Goal: Transaction & Acquisition: Purchase product/service

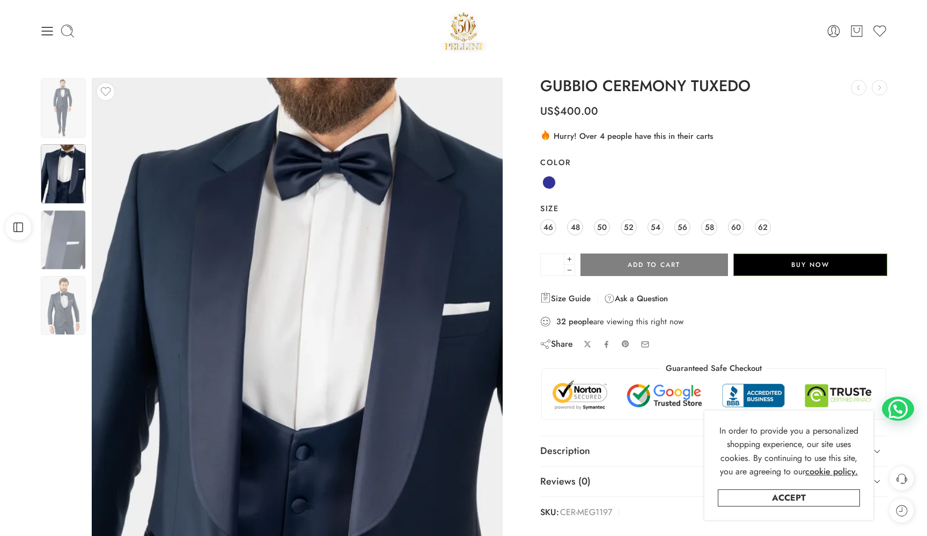
click at [467, 41] on img at bounding box center [463, 31] width 46 height 46
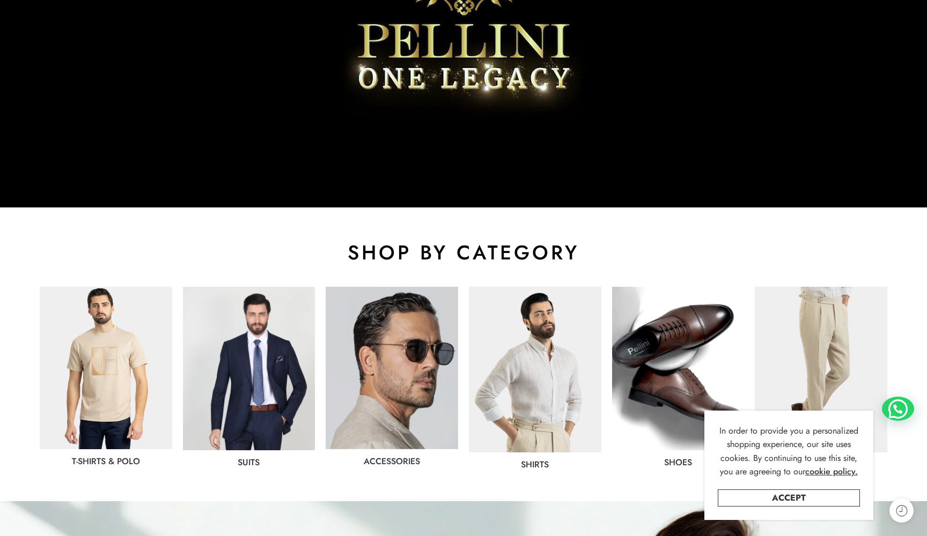
scroll to position [581, 0]
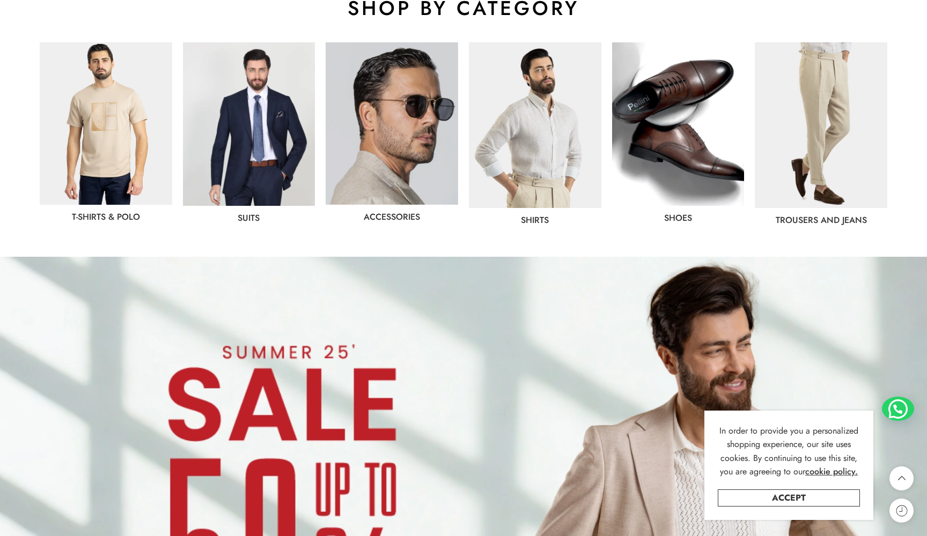
click at [685, 137] on img at bounding box center [678, 124] width 132 height 164
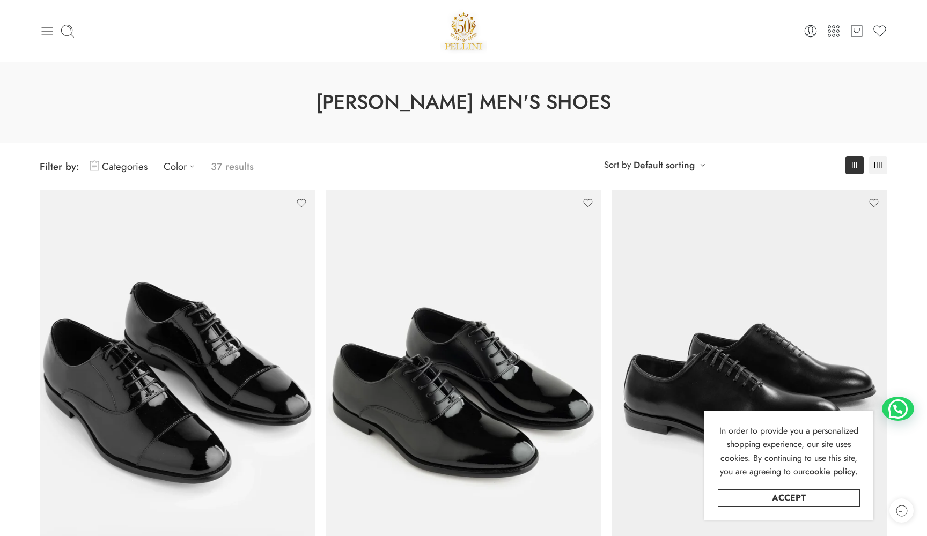
click at [50, 29] on icon at bounding box center [47, 31] width 15 height 15
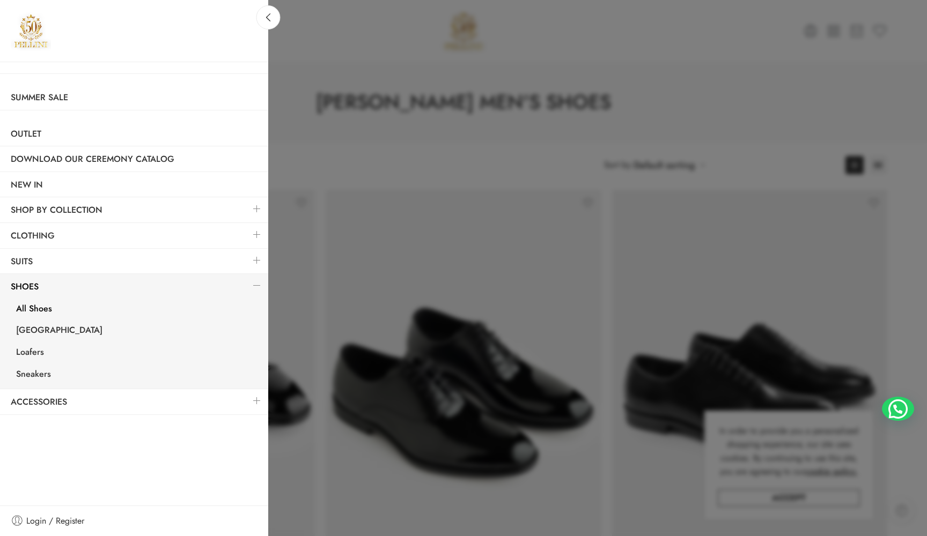
click at [256, 256] on link at bounding box center [257, 260] width 23 height 23
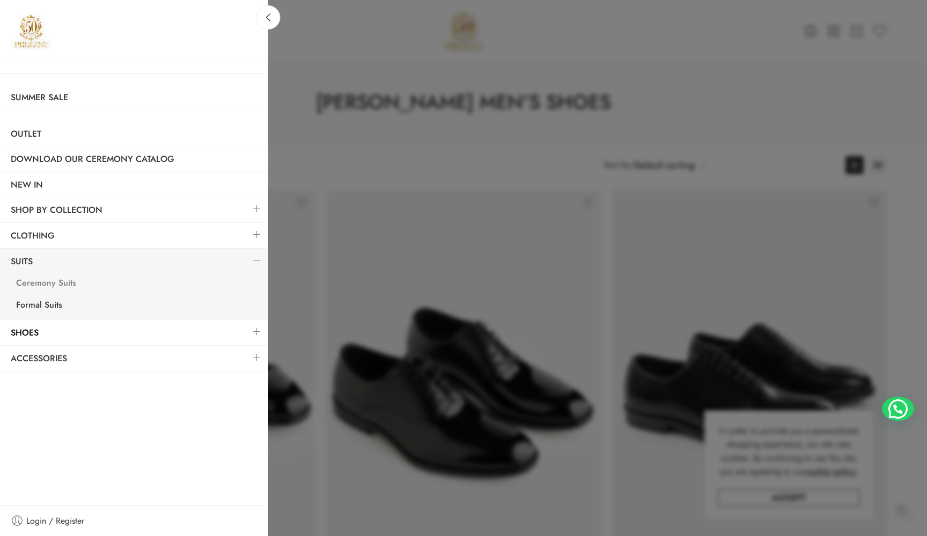
click at [55, 281] on link "Ceremony Suits" at bounding box center [136, 285] width 263 height 22
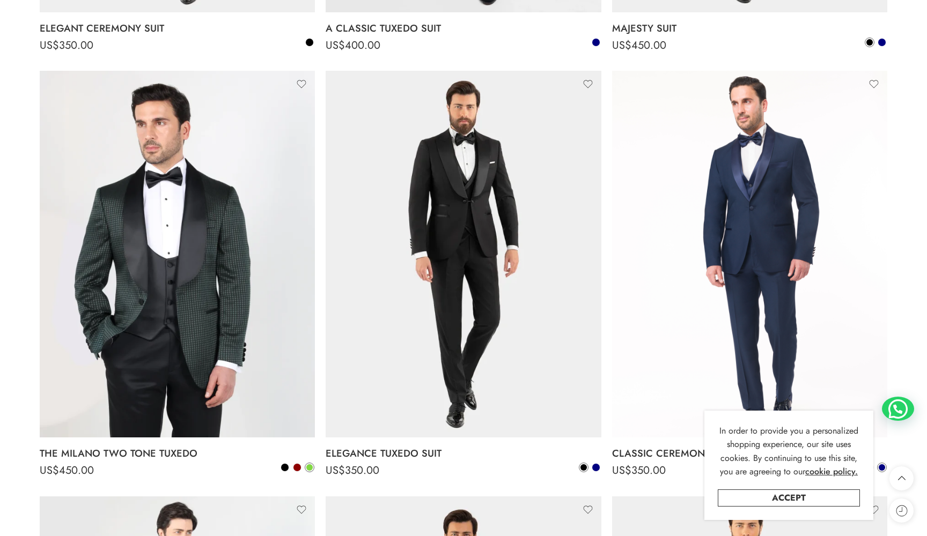
scroll to position [1906, 0]
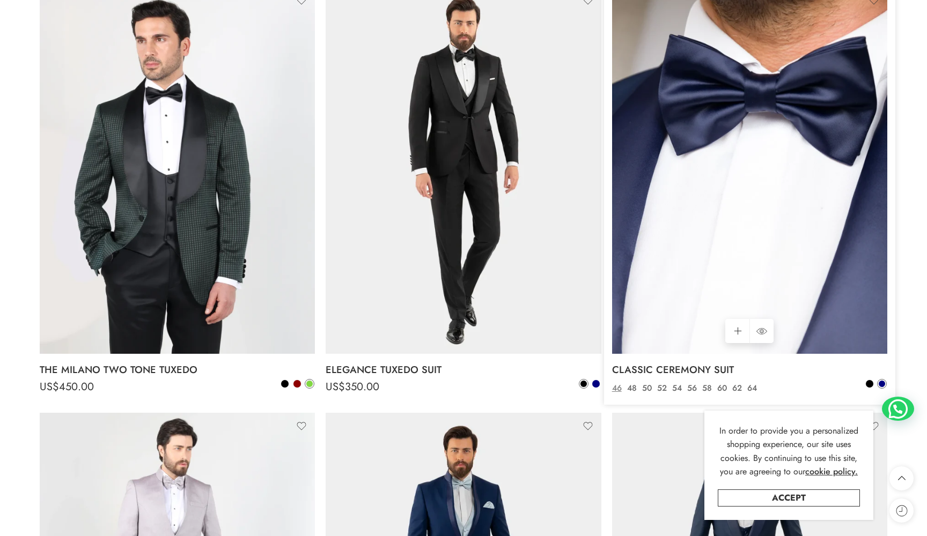
click at [725, 102] on img at bounding box center [749, 170] width 275 height 367
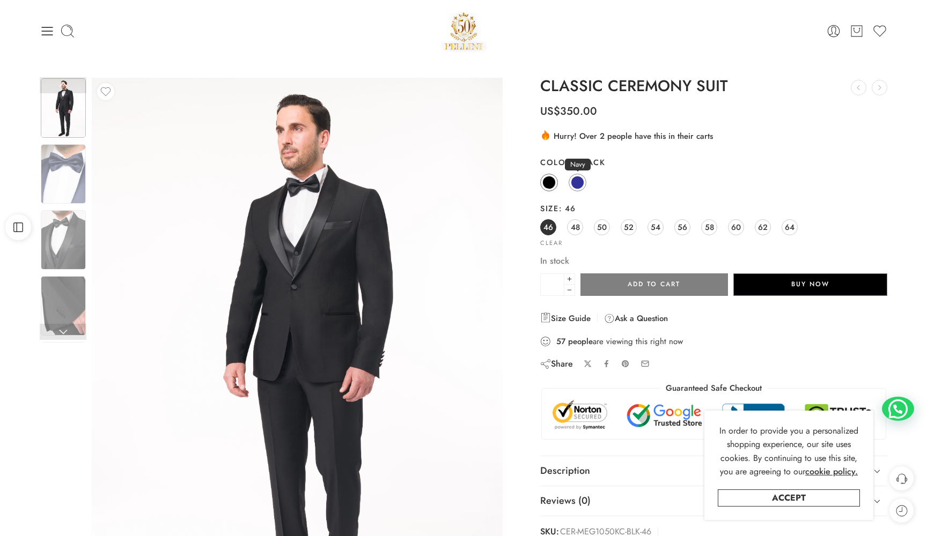
click at [573, 184] on span at bounding box center [577, 182] width 13 height 13
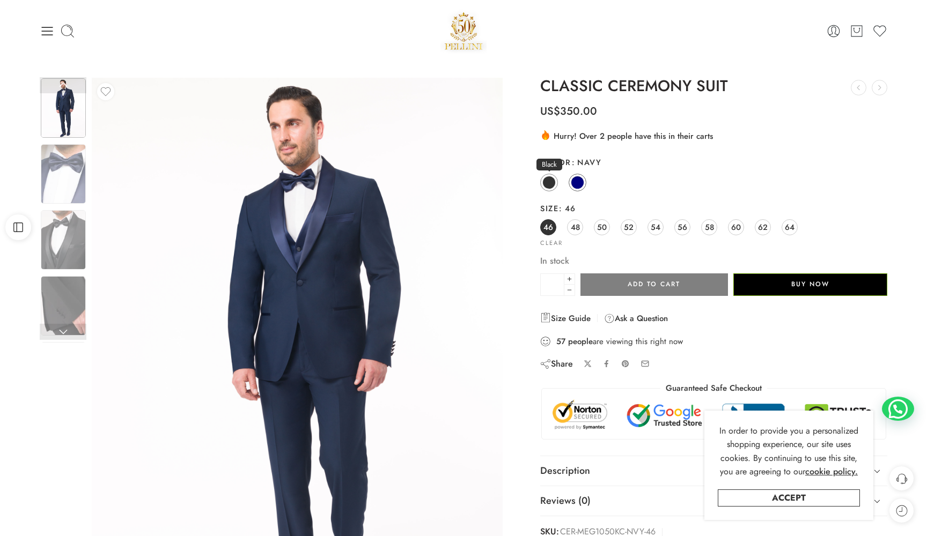
click at [553, 183] on span at bounding box center [548, 182] width 13 height 13
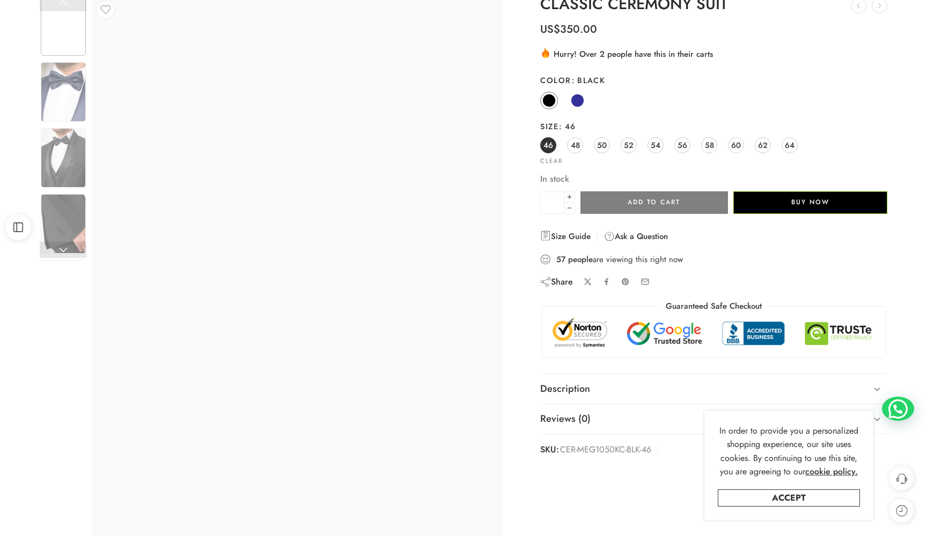
scroll to position [83, 0]
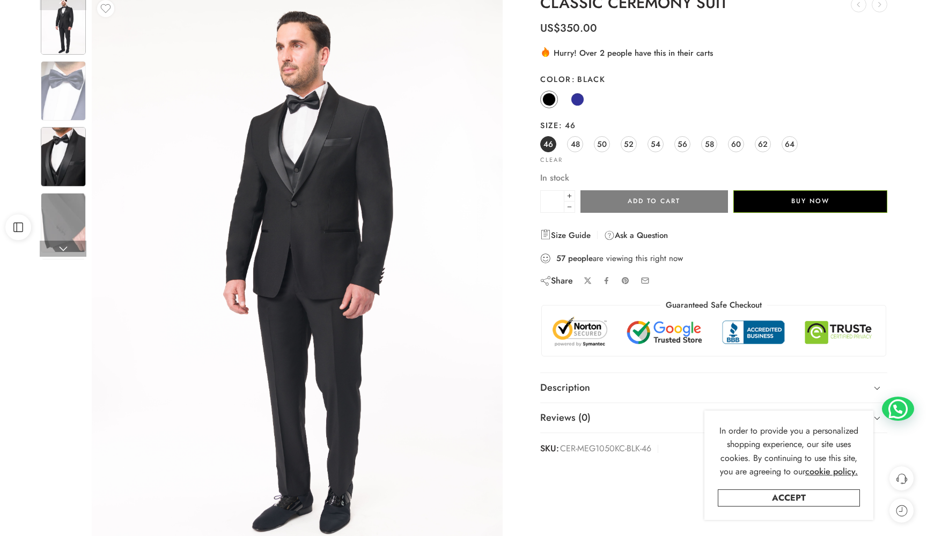
click at [62, 150] on img at bounding box center [63, 157] width 45 height 60
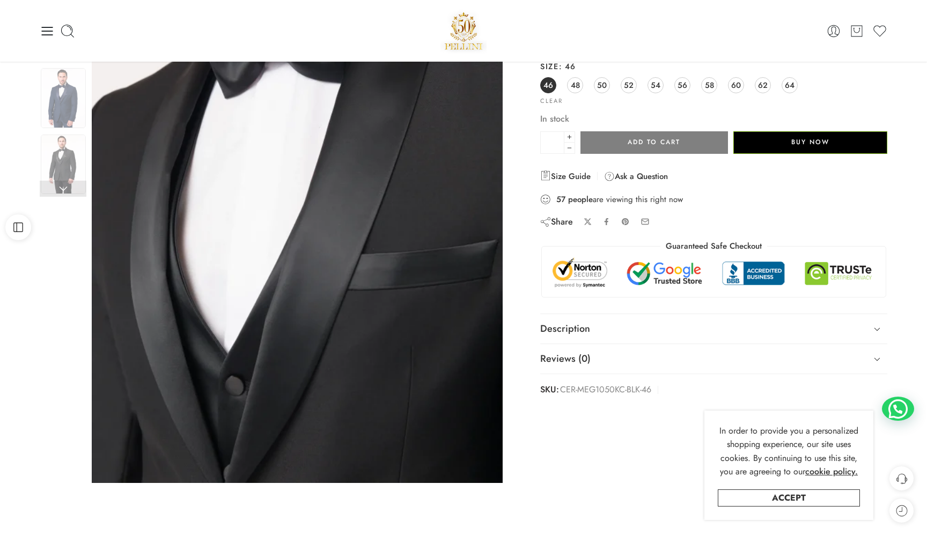
scroll to position [142, 0]
click at [63, 144] on img at bounding box center [63, 165] width 45 height 60
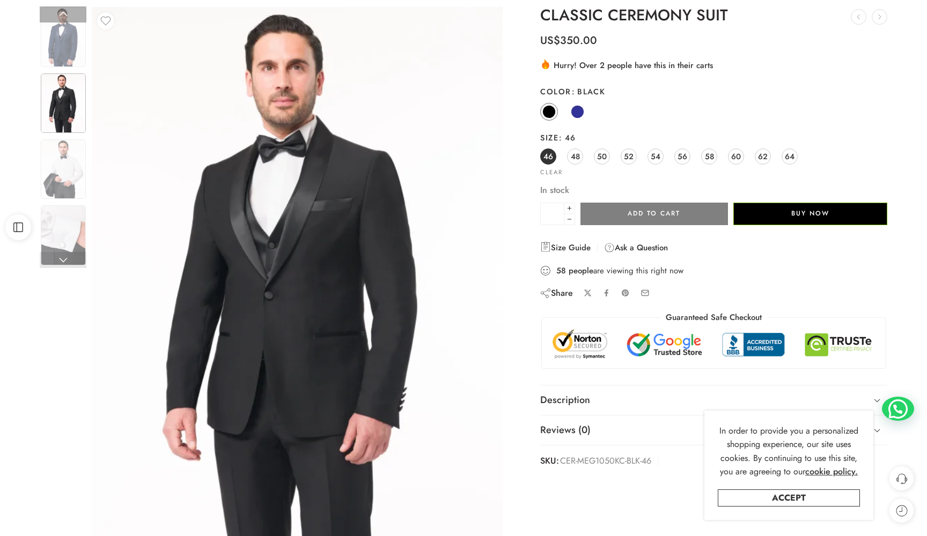
scroll to position [75, 0]
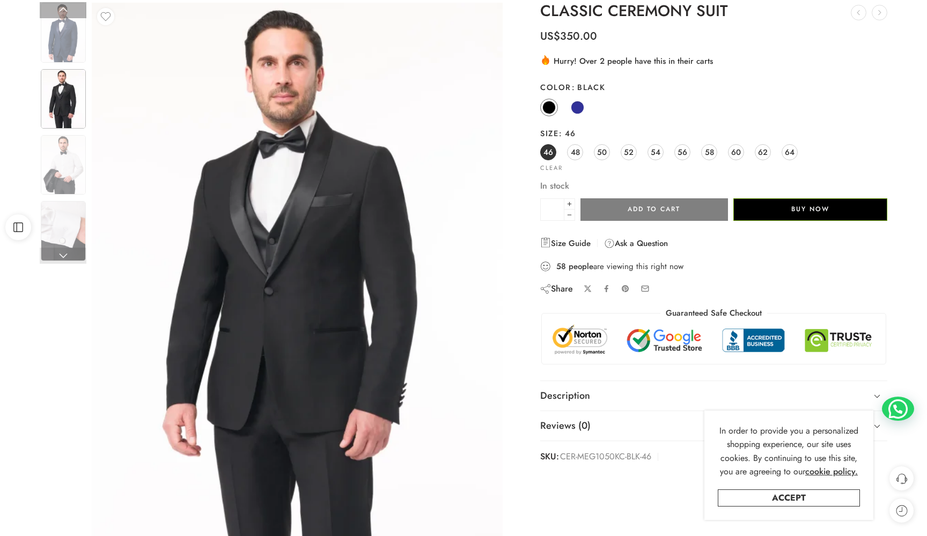
click at [65, 250] on link at bounding box center [63, 256] width 47 height 16
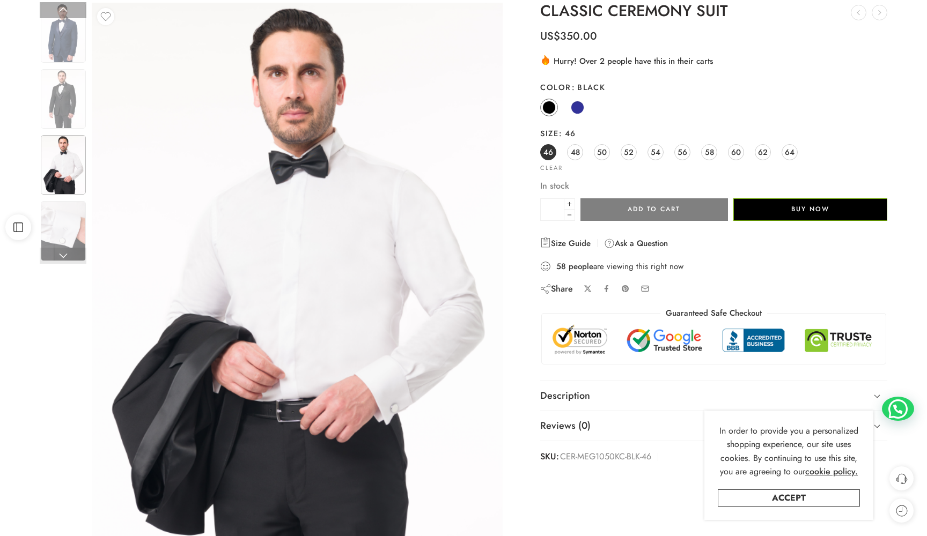
click at [63, 254] on link at bounding box center [63, 256] width 47 height 16
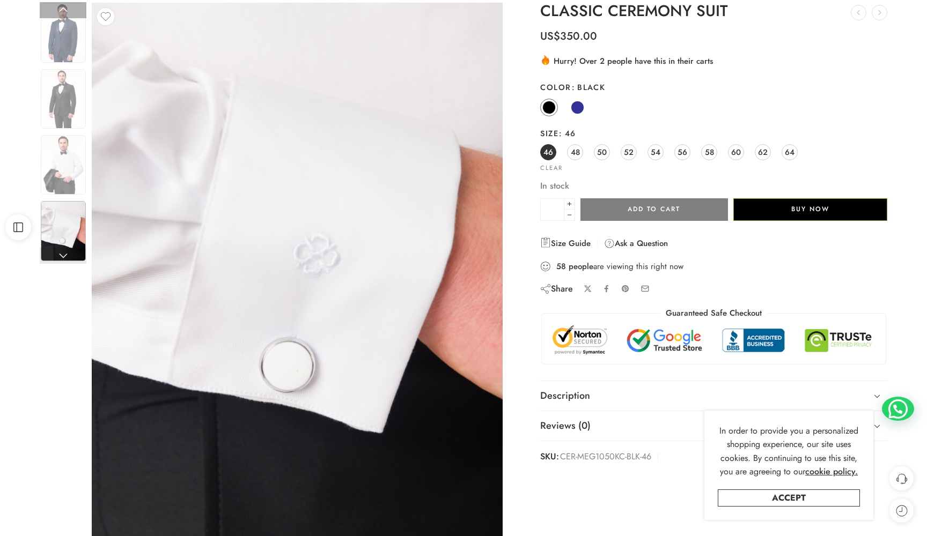
click at [63, 254] on link at bounding box center [63, 256] width 47 height 16
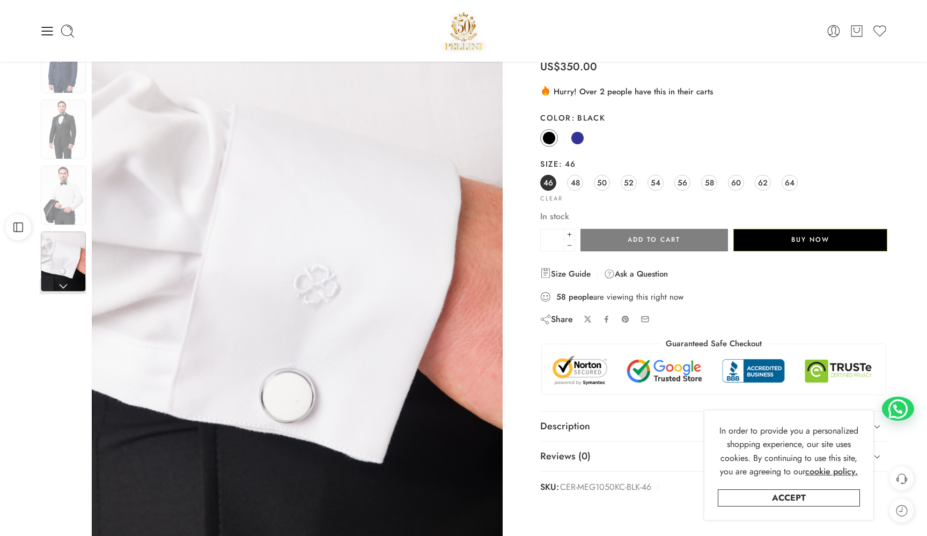
scroll to position [39, 0]
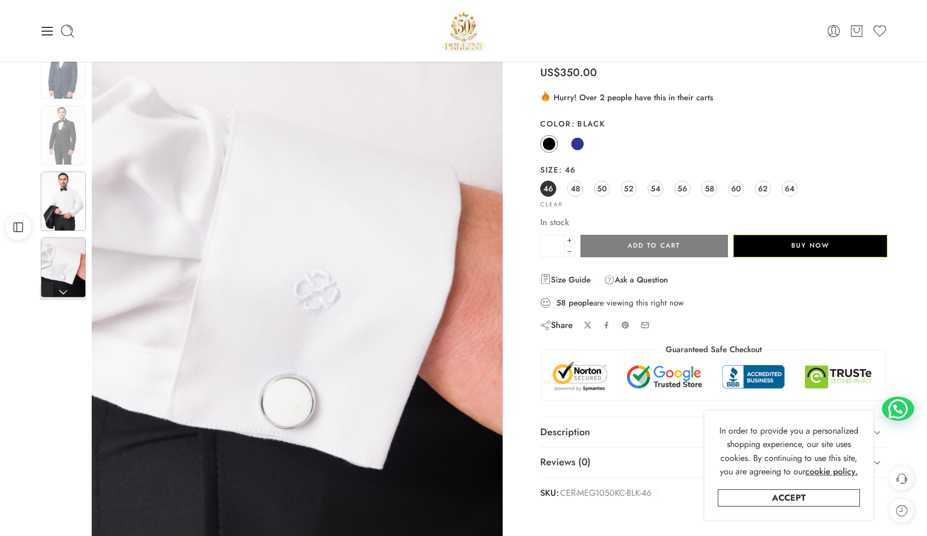
click at [62, 207] on img at bounding box center [63, 202] width 45 height 60
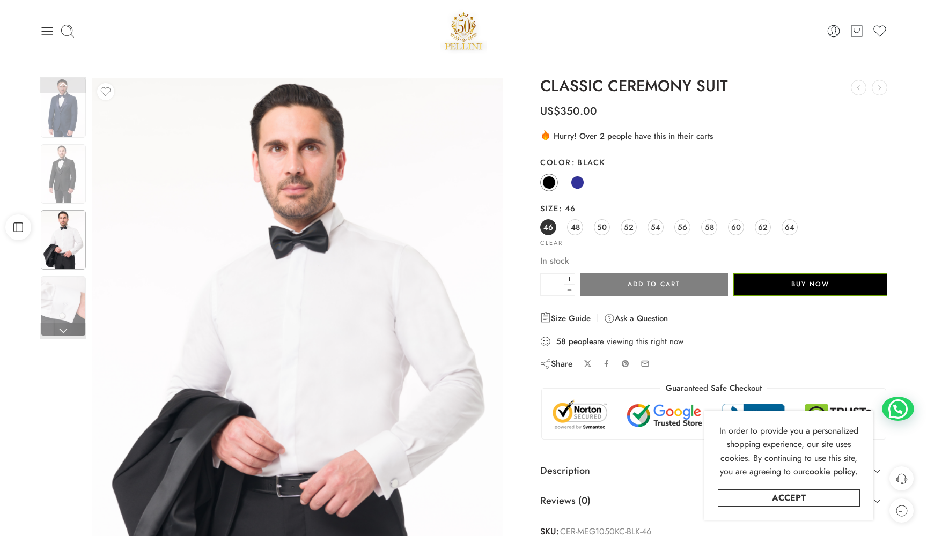
scroll to position [0, 0]
click at [574, 186] on span at bounding box center [577, 182] width 13 height 13
click at [550, 184] on span at bounding box center [548, 182] width 13 height 13
click at [576, 180] on span at bounding box center [577, 182] width 13 height 13
click at [552, 180] on span at bounding box center [548, 182] width 13 height 13
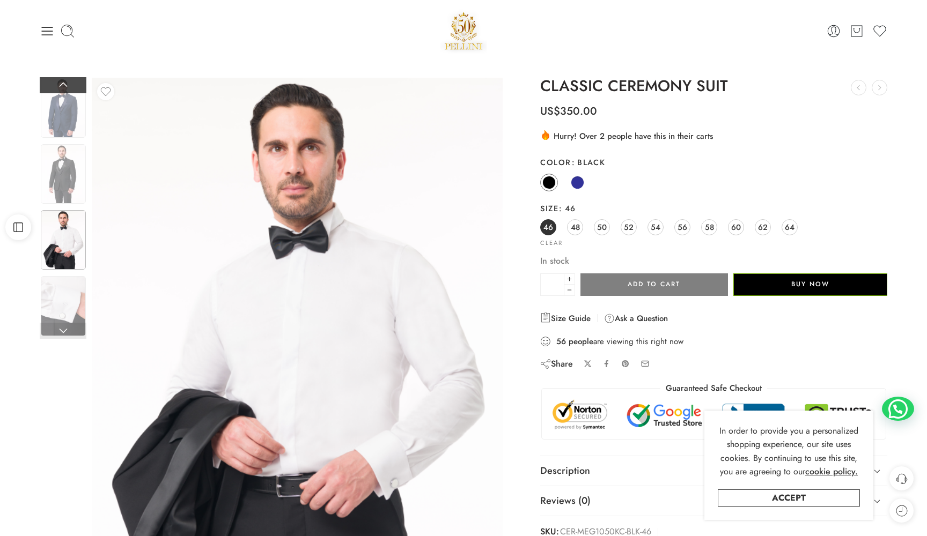
click at [69, 80] on link at bounding box center [63, 85] width 47 height 16
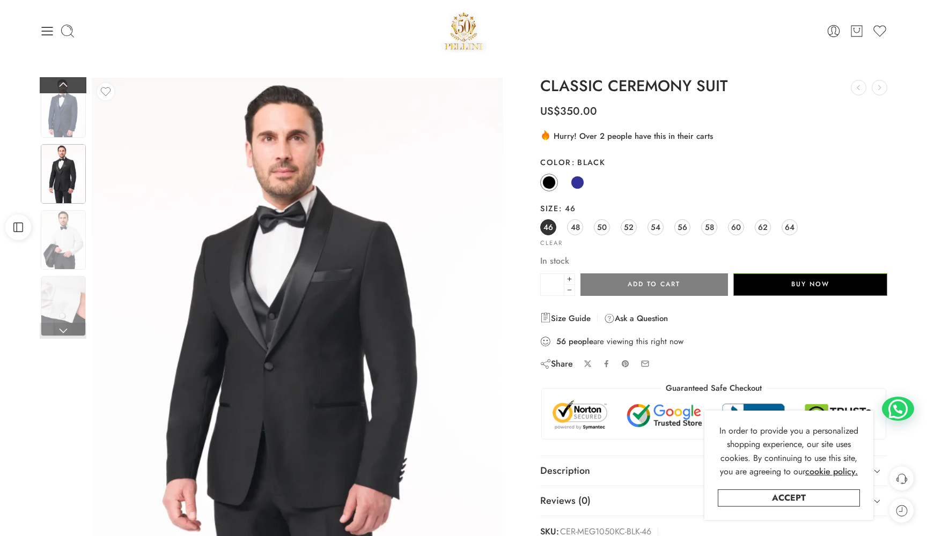
click at [69, 80] on link at bounding box center [63, 85] width 47 height 16
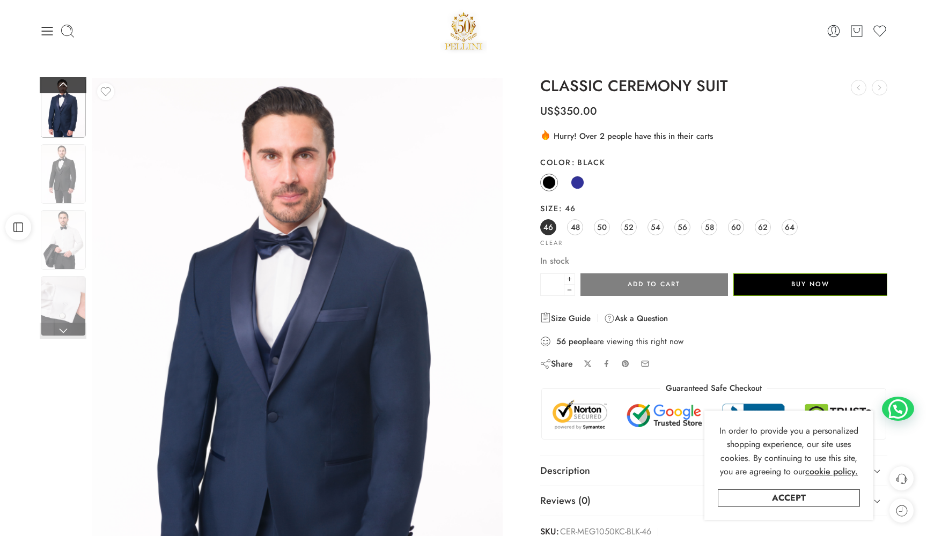
click at [69, 80] on link at bounding box center [63, 85] width 47 height 16
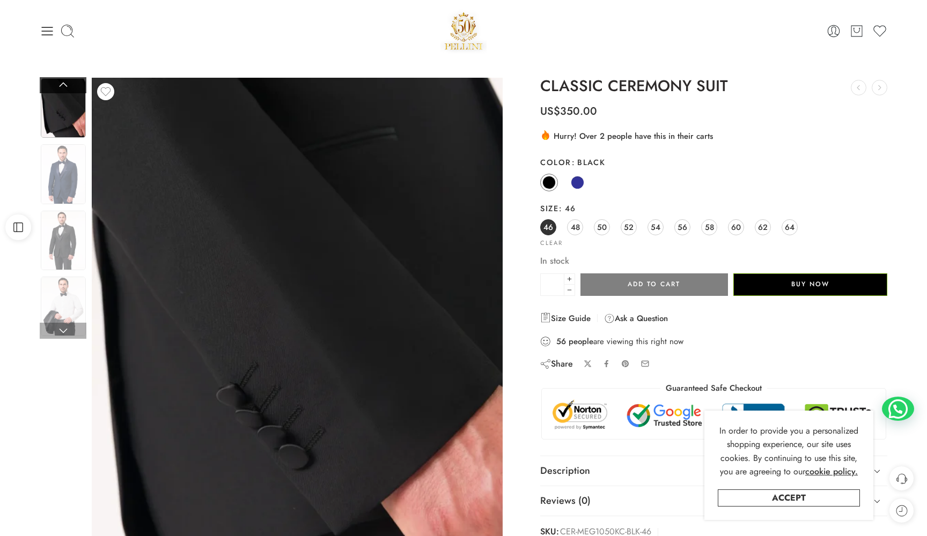
click at [69, 80] on link at bounding box center [63, 85] width 47 height 16
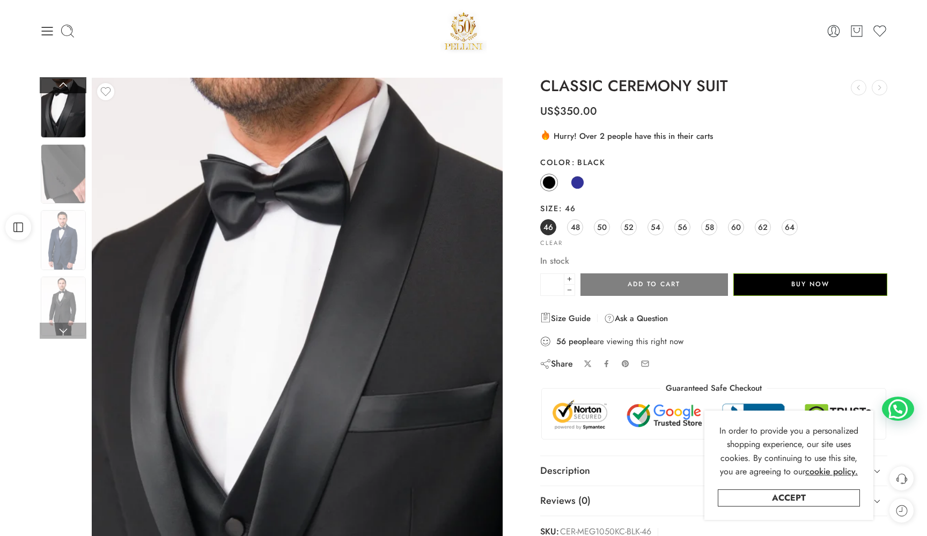
click at [69, 80] on link at bounding box center [63, 85] width 47 height 16
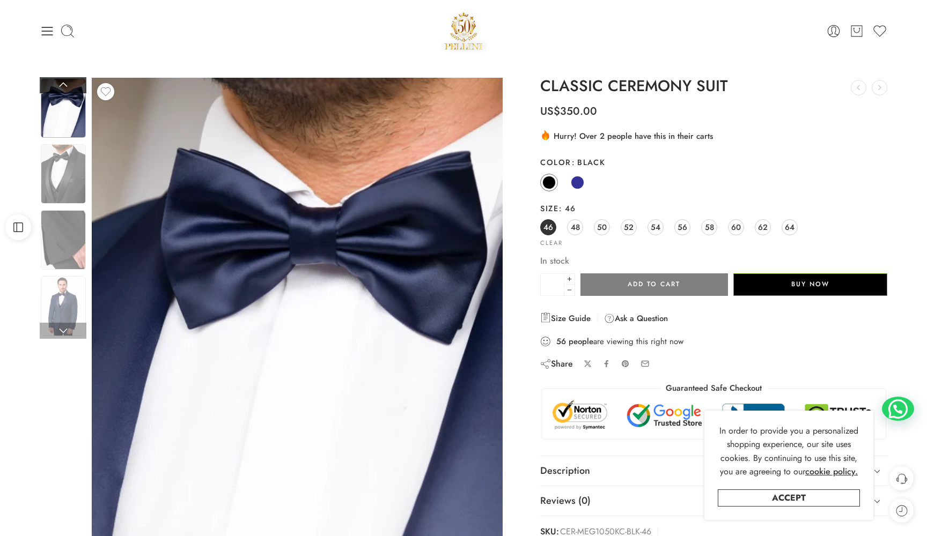
click at [69, 80] on link at bounding box center [63, 85] width 47 height 16
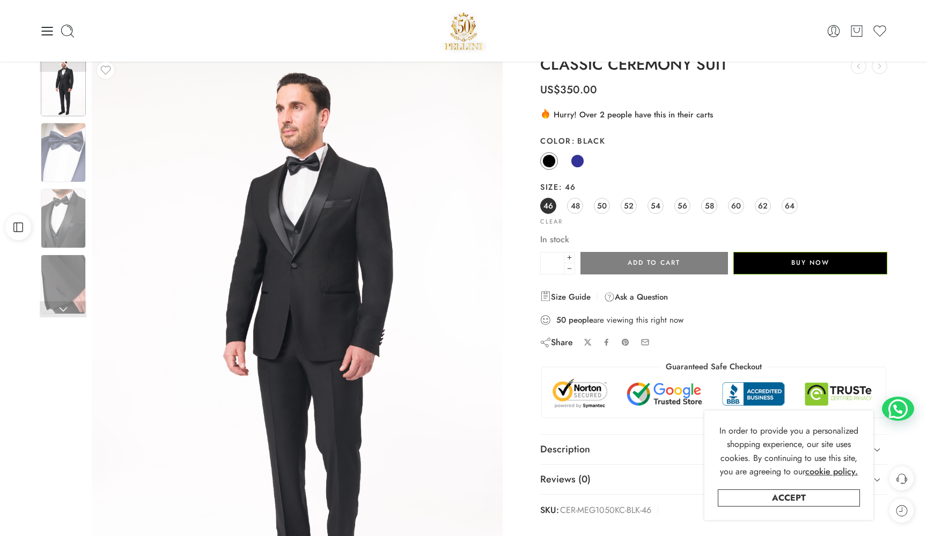
scroll to position [19, 0]
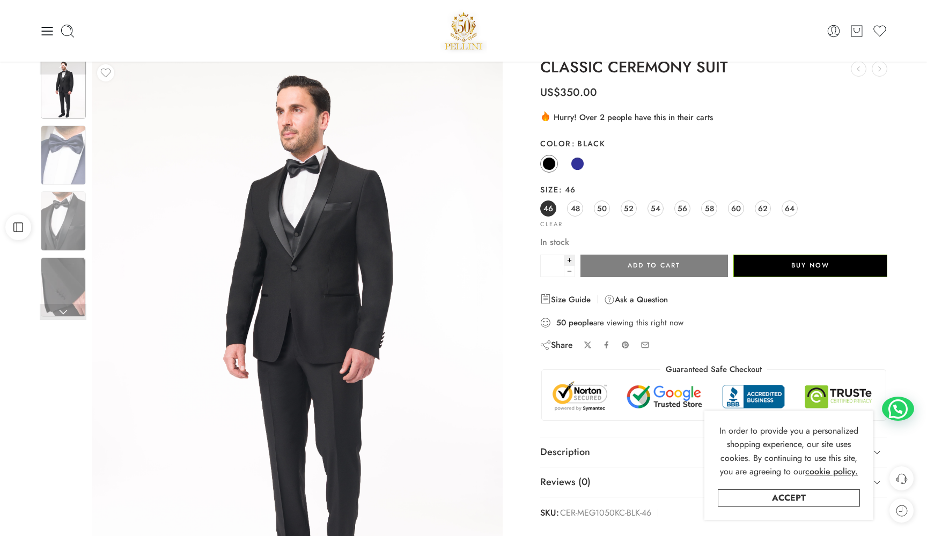
click at [566, 257] on icon at bounding box center [569, 260] width 7 height 10
type input "*"
click at [600, 264] on button "Add to cart" at bounding box center [653, 266] width 147 height 23
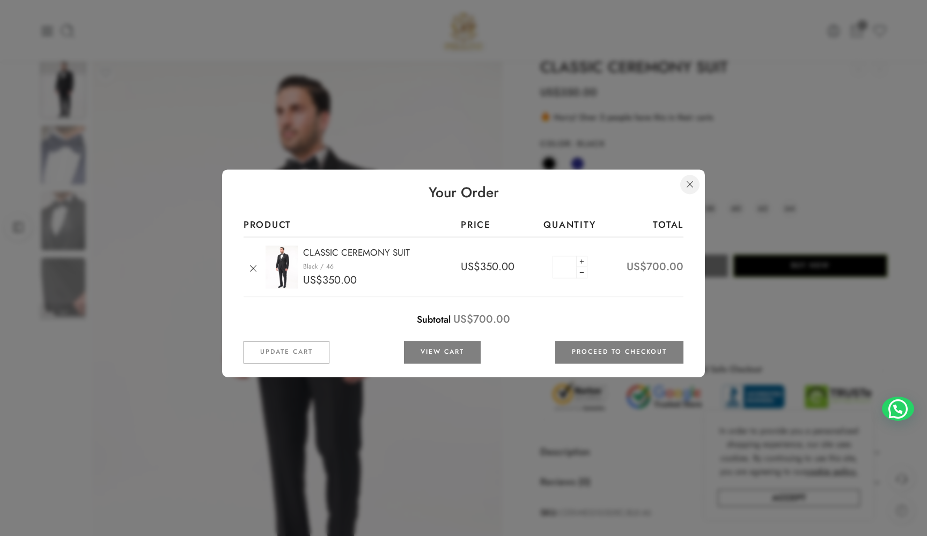
click at [690, 182] on link at bounding box center [689, 184] width 19 height 19
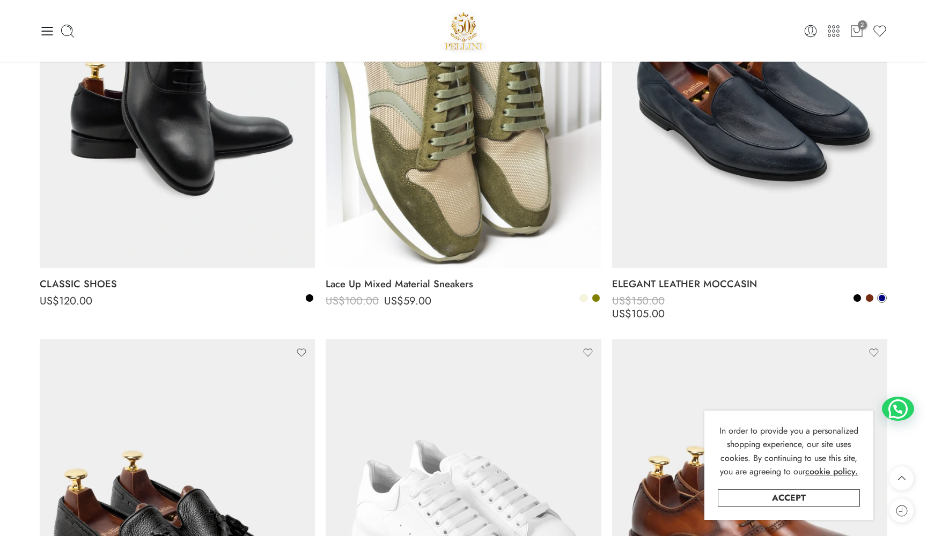
scroll to position [2669, 0]
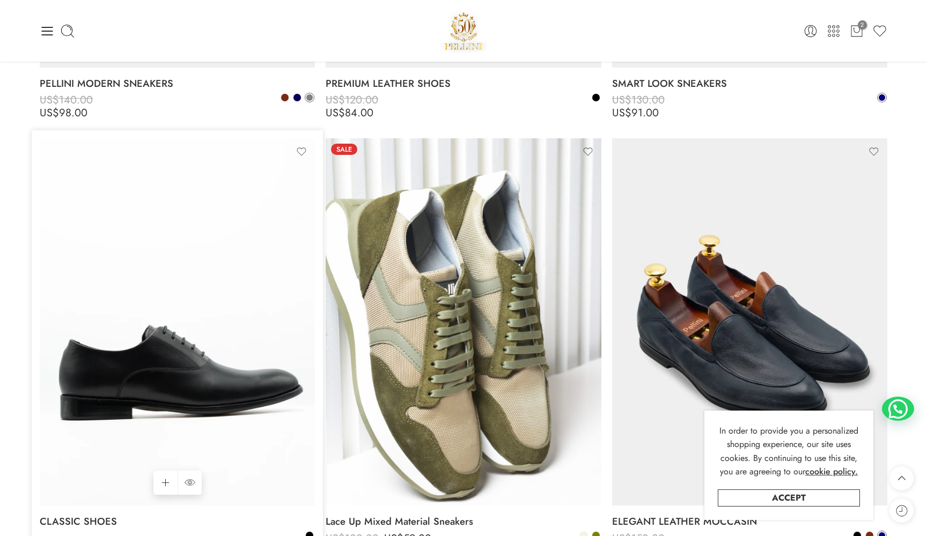
click at [197, 374] on img at bounding box center [177, 321] width 275 height 367
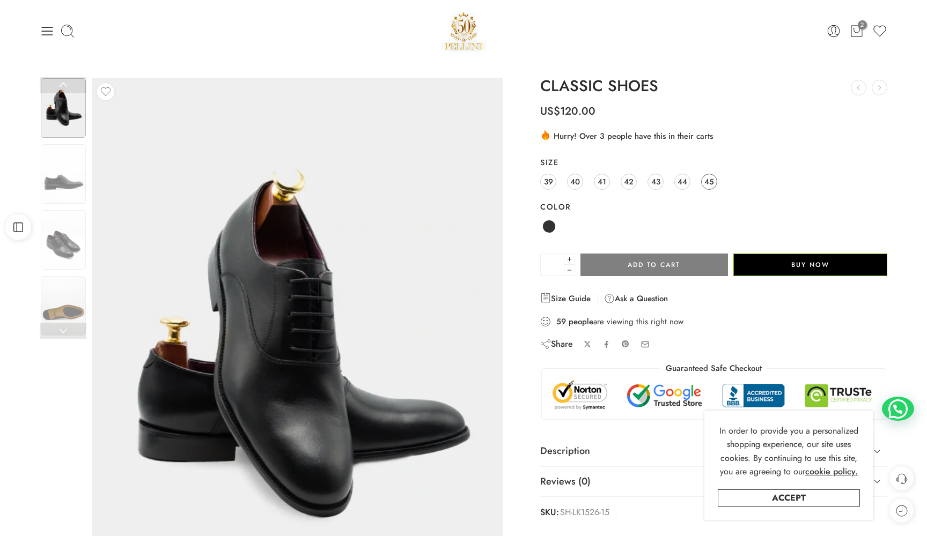
click at [711, 177] on span "45" at bounding box center [709, 181] width 10 height 14
click at [570, 257] on icon at bounding box center [569, 259] width 7 height 10
type input "*"
click at [629, 265] on button "Add to cart" at bounding box center [653, 265] width 147 height 23
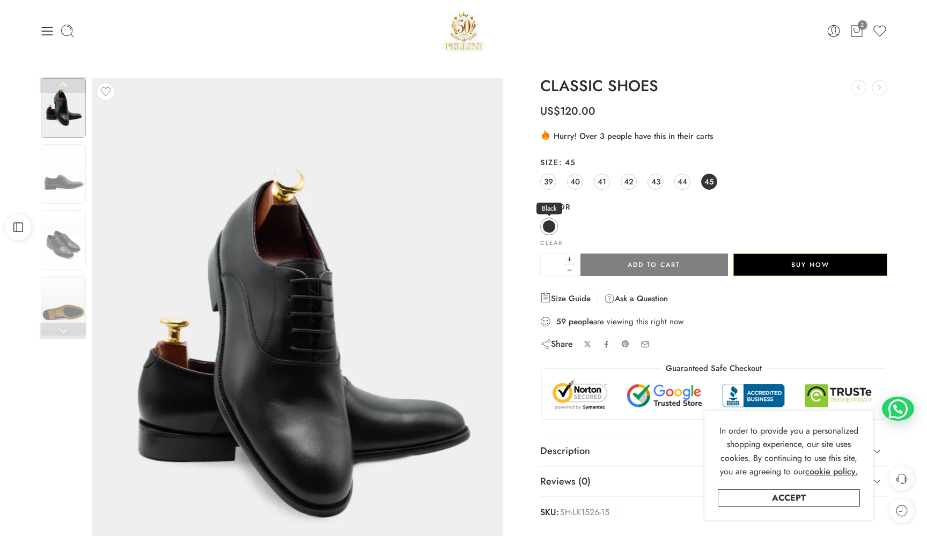
click at [555, 228] on span at bounding box center [548, 226] width 13 height 13
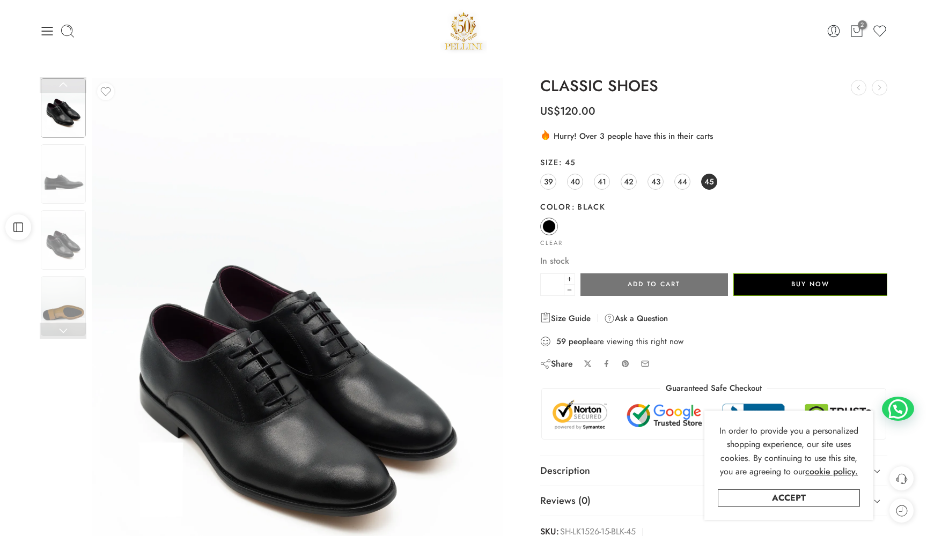
click at [614, 281] on button "Add to cart" at bounding box center [653, 285] width 147 height 23
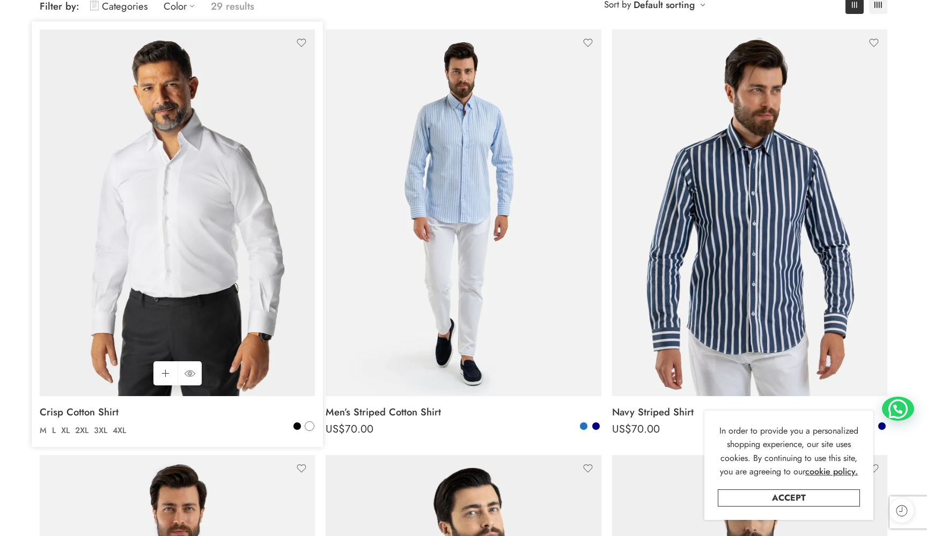
scroll to position [161, 0]
click at [309, 426] on span at bounding box center [310, 426] width 8 height 8
click at [299, 426] on span at bounding box center [297, 426] width 8 height 8
click at [307, 426] on span at bounding box center [310, 426] width 8 height 8
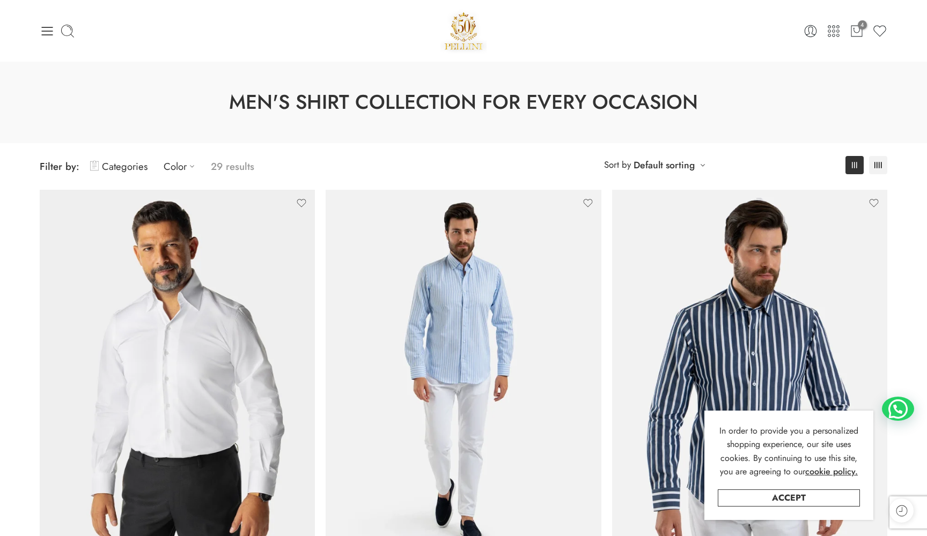
scroll to position [0, 0]
click at [50, 32] on icon at bounding box center [47, 31] width 15 height 15
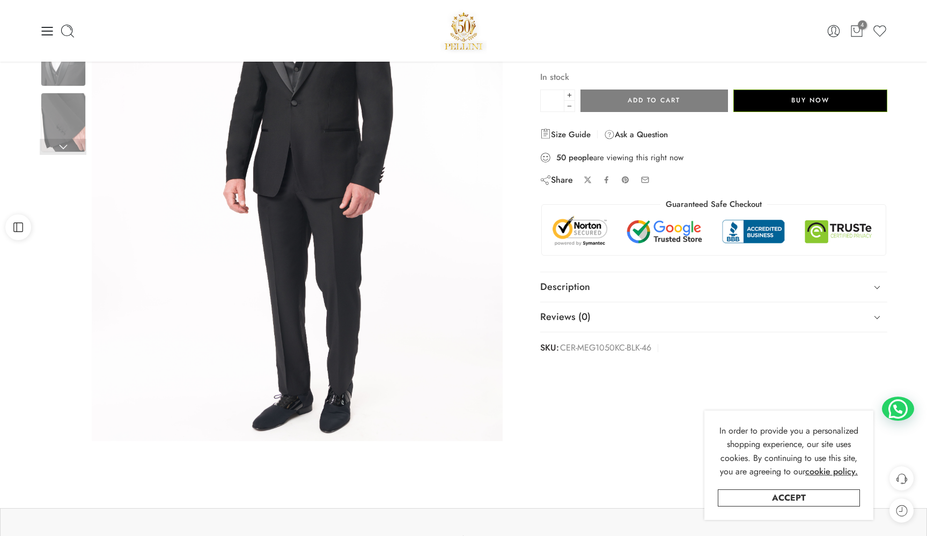
scroll to position [94, 0]
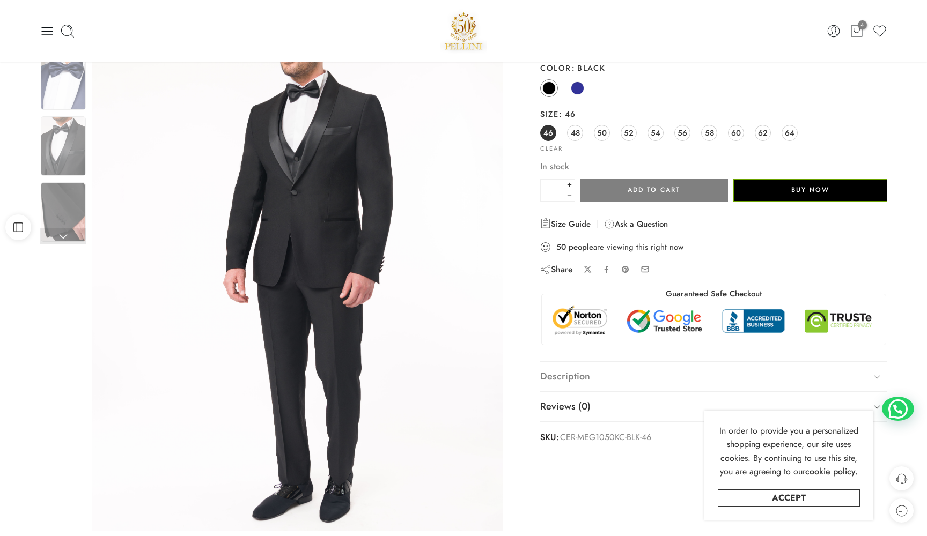
click at [621, 366] on link "Description" at bounding box center [713, 377] width 347 height 30
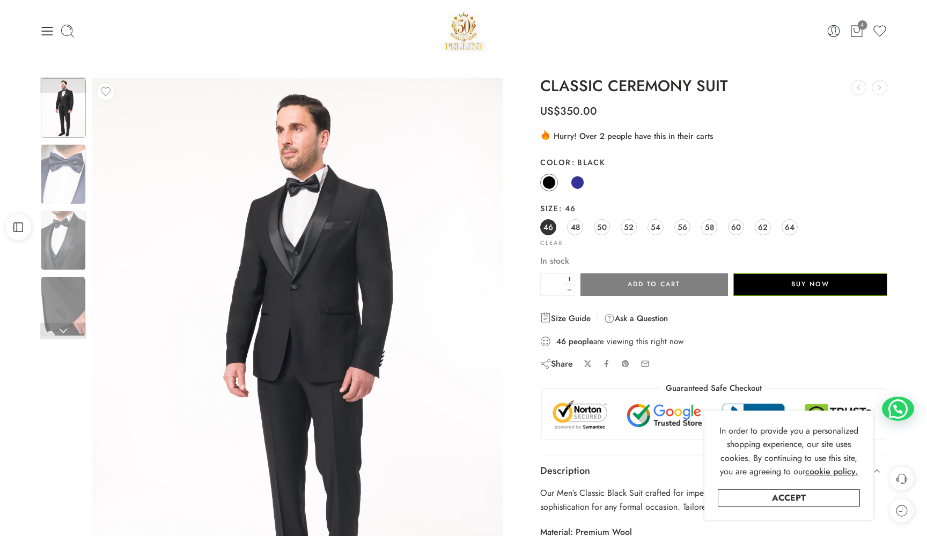
scroll to position [0, 0]
click at [49, 33] on icon at bounding box center [47, 31] width 15 height 15
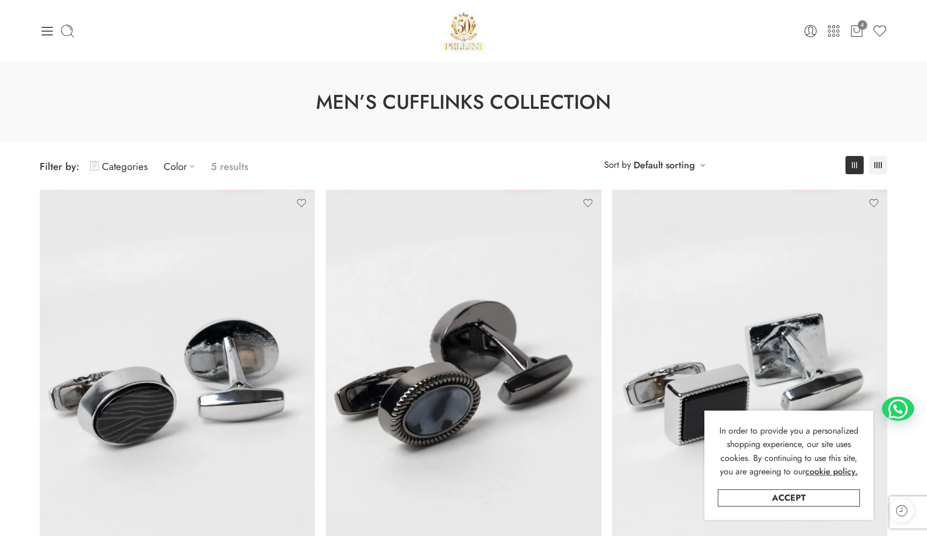
scroll to position [-1, 0]
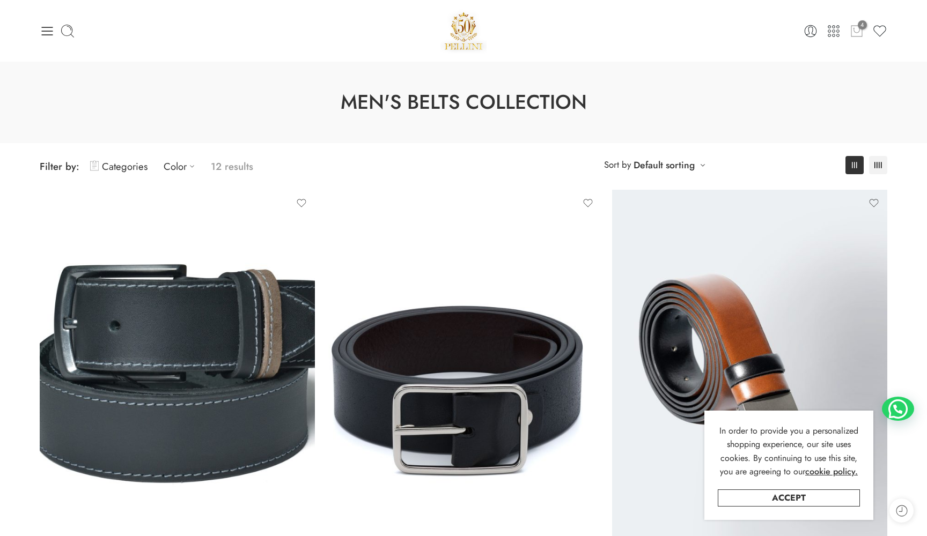
click at [862, 25] on span "4" at bounding box center [862, 24] width 9 height 9
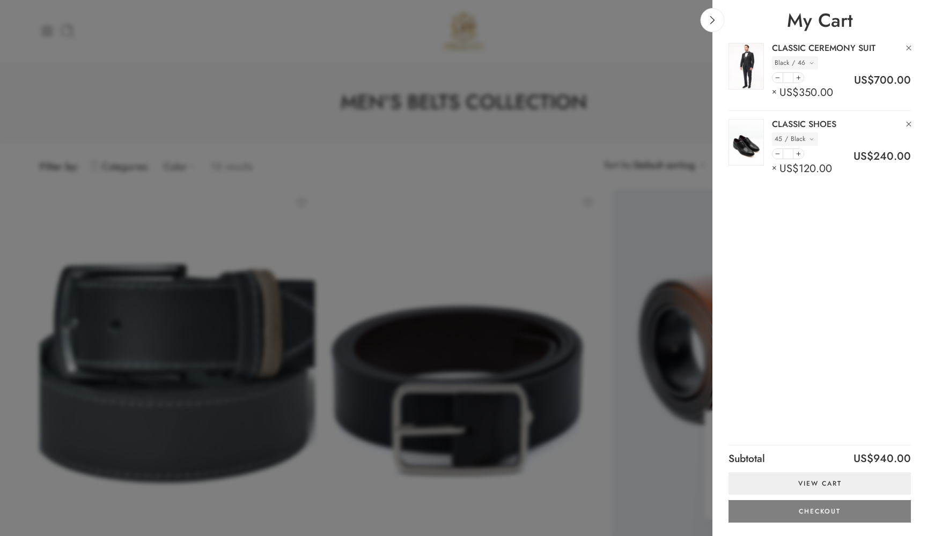
click at [627, 194] on div at bounding box center [463, 268] width 927 height 536
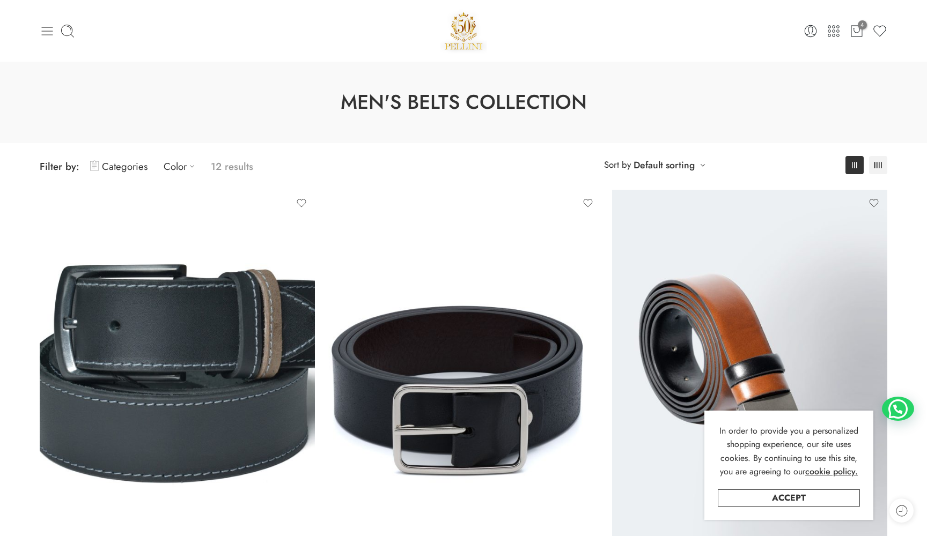
click at [50, 28] on icon at bounding box center [47, 31] width 15 height 15
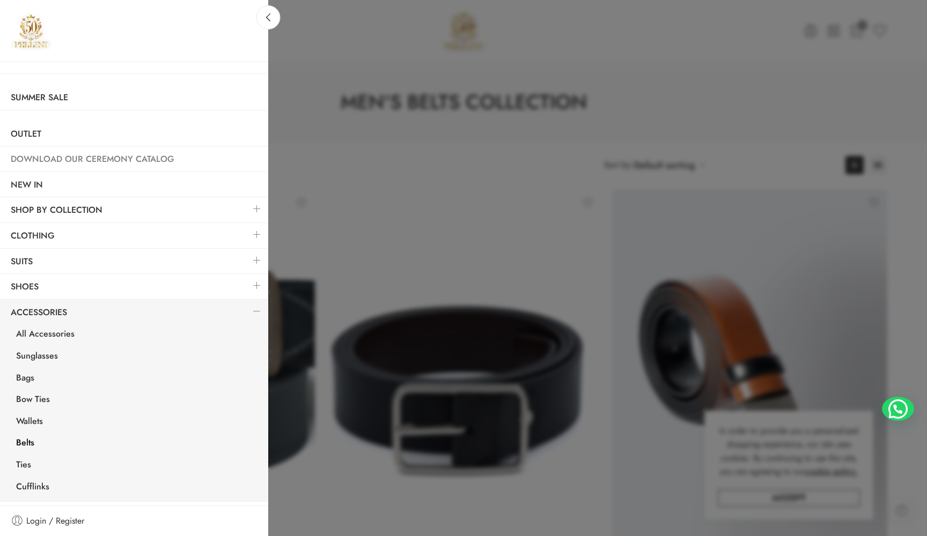
click at [122, 166] on link "Download Our Ceremony Catalog" at bounding box center [134, 159] width 268 height 25
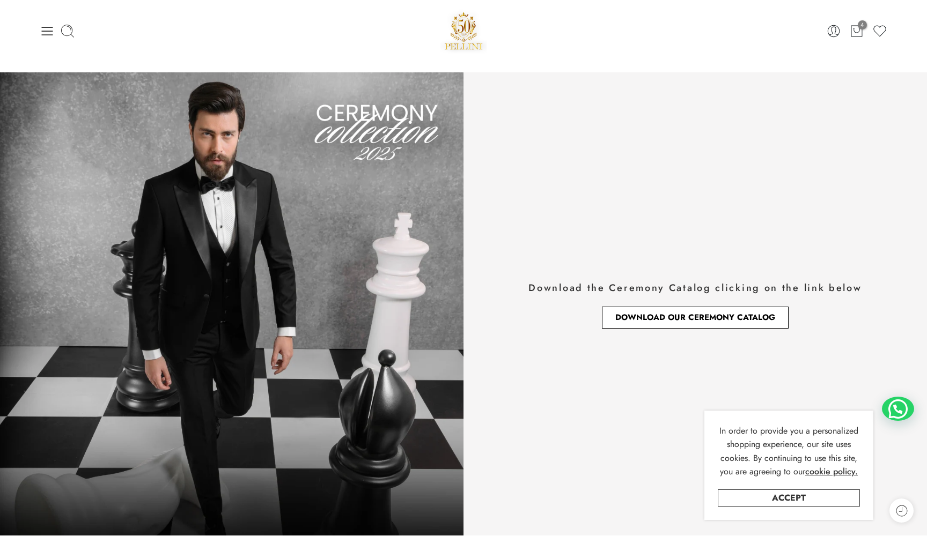
click at [648, 314] on span "Download Our Ceremony Catalog" at bounding box center [695, 318] width 160 height 8
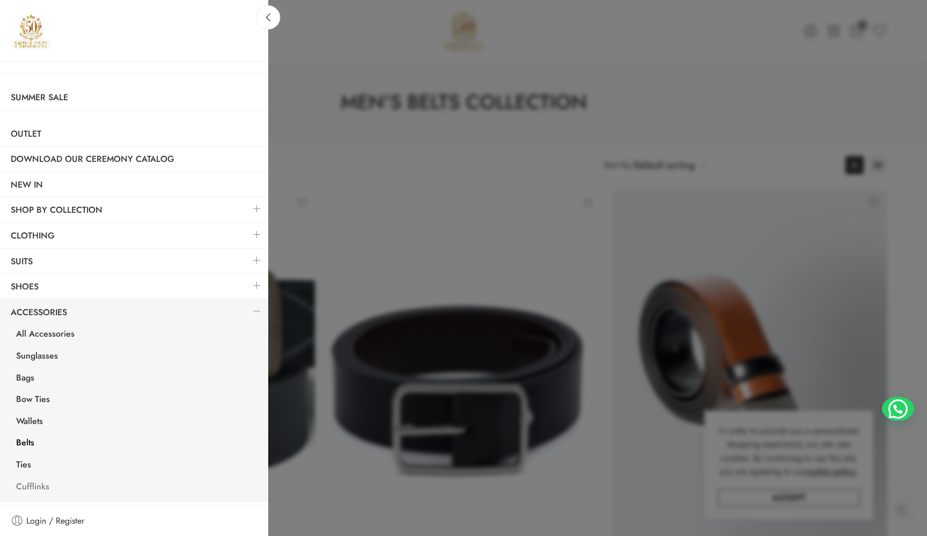
click at [45, 477] on link "Cufflinks" at bounding box center [136, 488] width 263 height 22
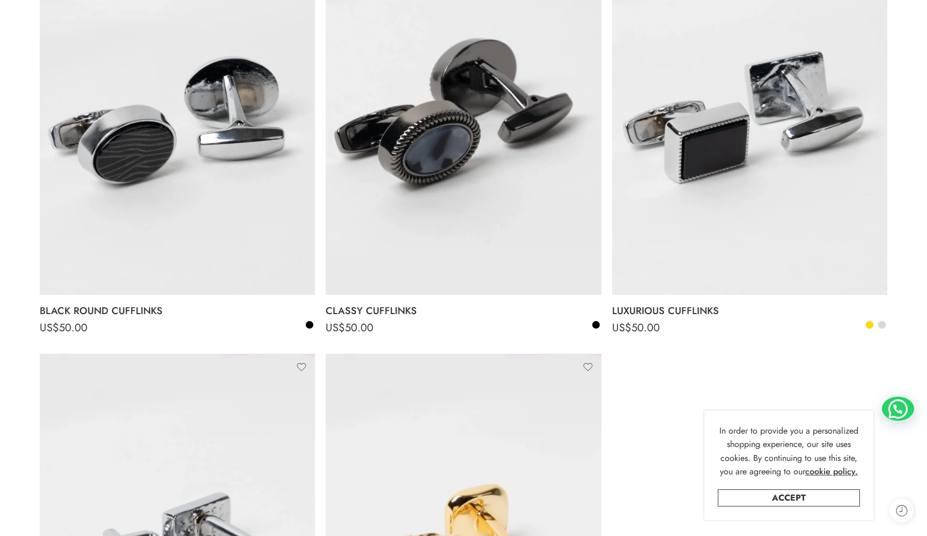
scroll to position [315, 0]
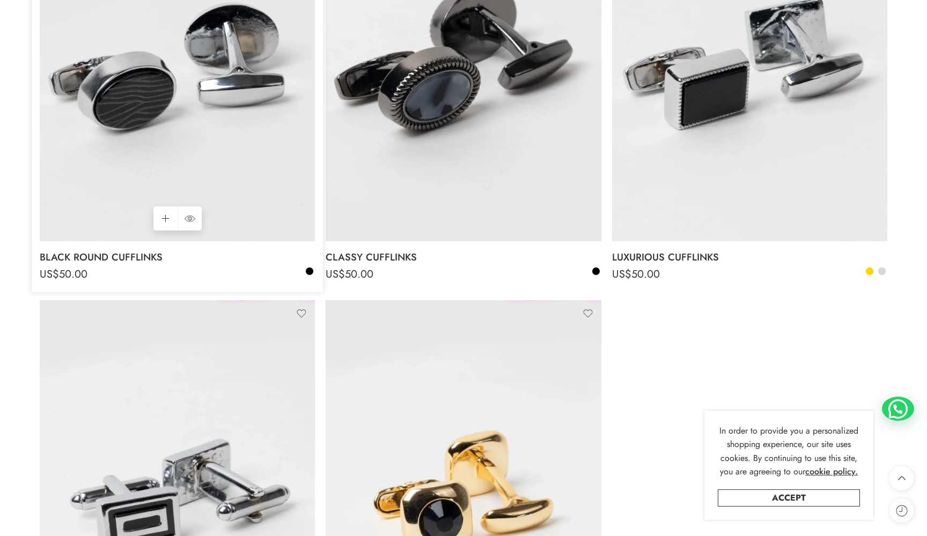
click at [120, 63] on img at bounding box center [177, 57] width 275 height 367
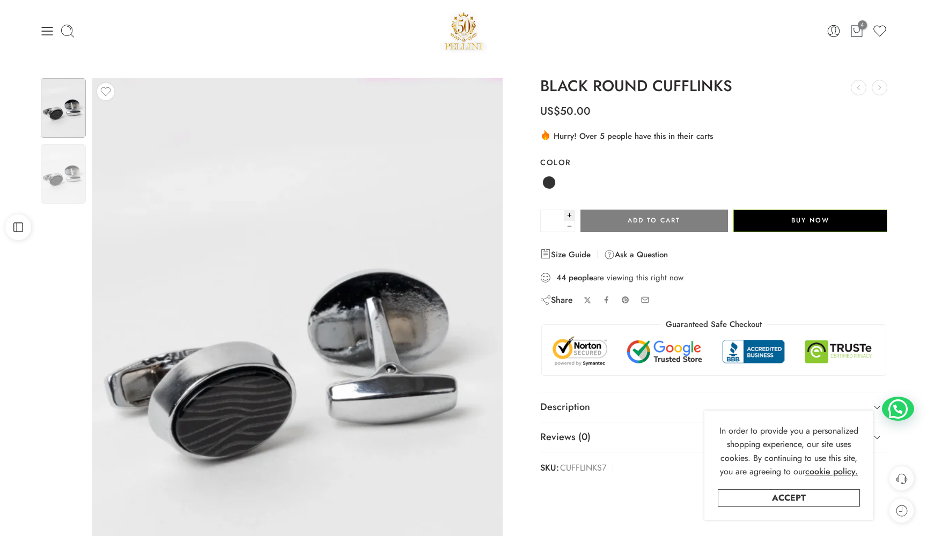
click at [571, 210] on link at bounding box center [569, 215] width 11 height 11
type input "*"
click at [625, 219] on button "Add to cart" at bounding box center [653, 221] width 147 height 23
click at [553, 187] on link "Black" at bounding box center [549, 183] width 18 height 18
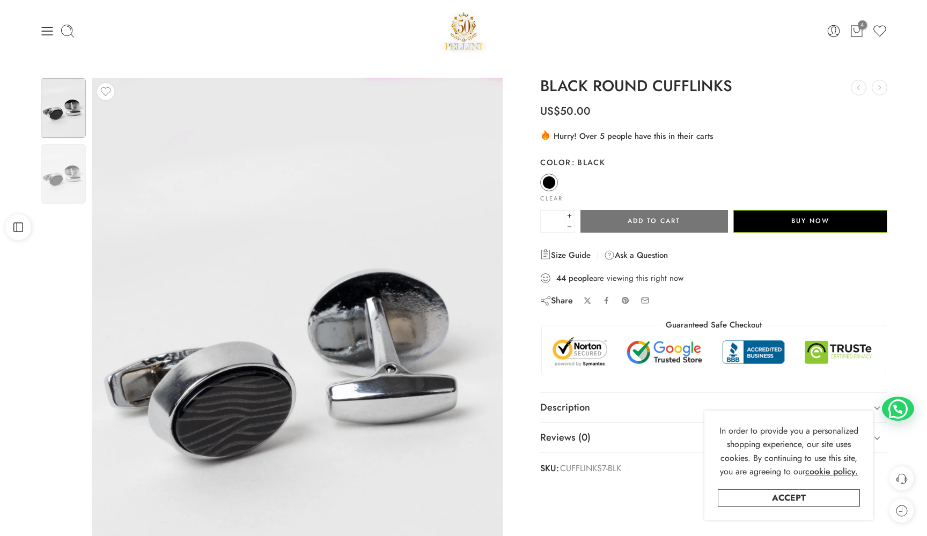
click at [638, 223] on button "Add to cart" at bounding box center [653, 221] width 147 height 23
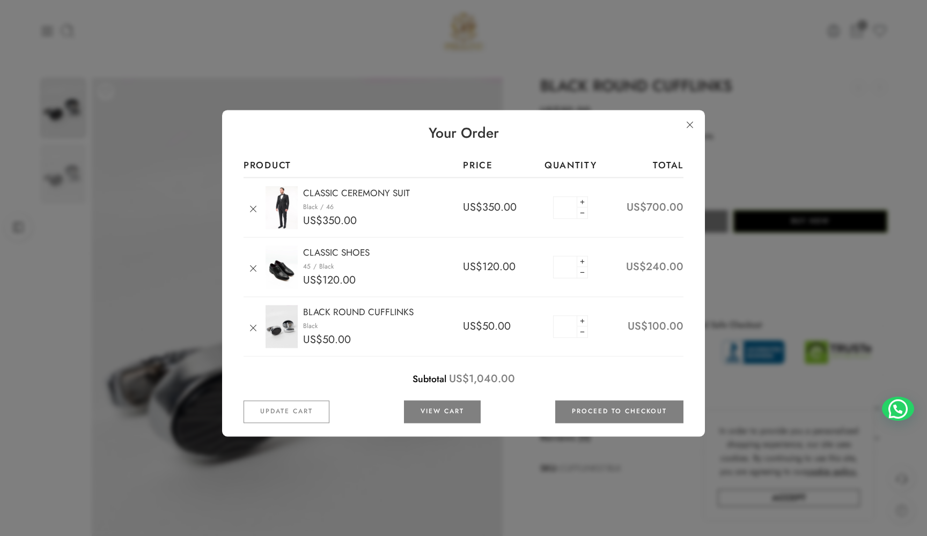
click at [732, 149] on link at bounding box center [463, 268] width 927 height 536
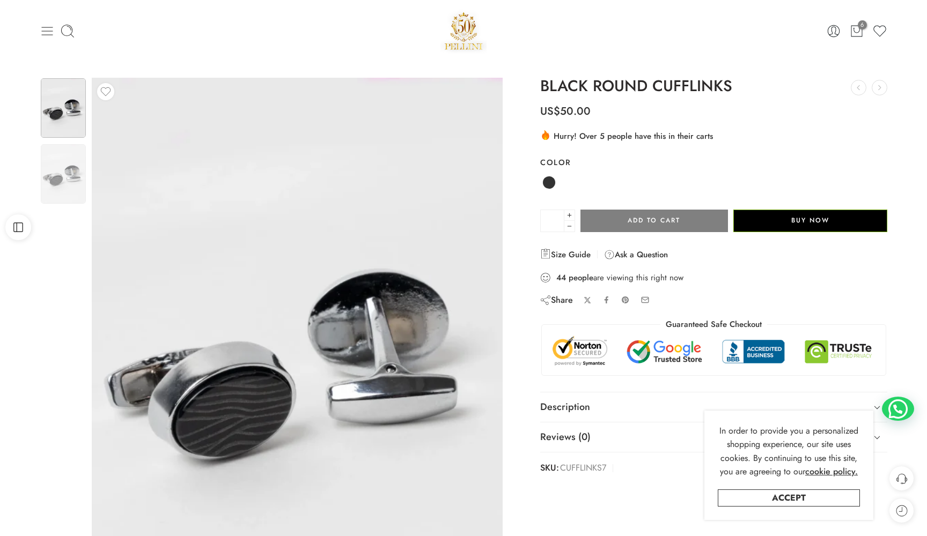
click at [42, 30] on icon at bounding box center [47, 31] width 15 height 15
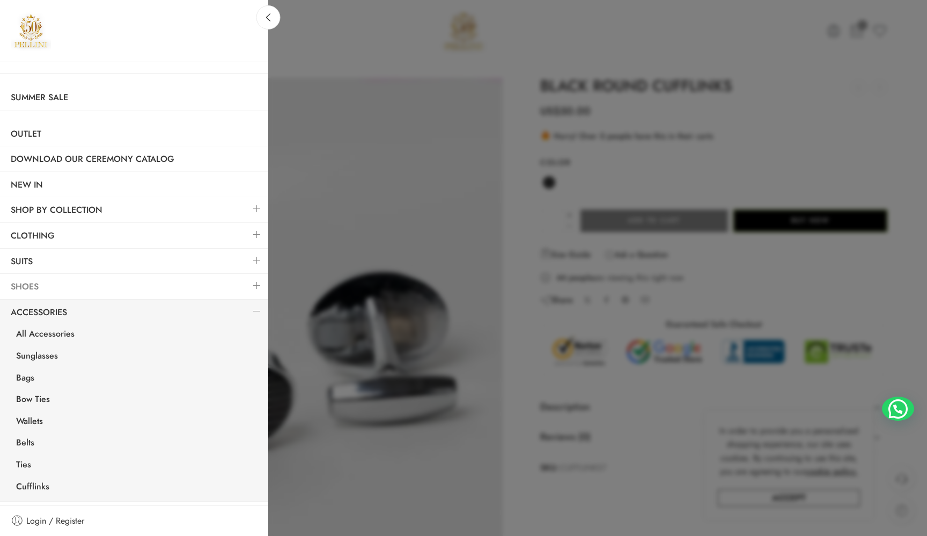
click at [62, 275] on link "Shoes" at bounding box center [134, 287] width 268 height 25
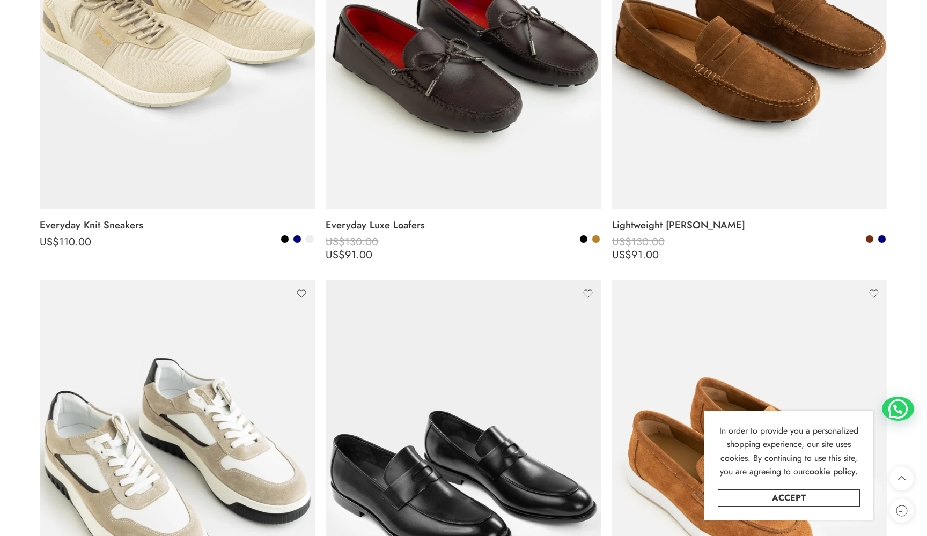
scroll to position [969, 0]
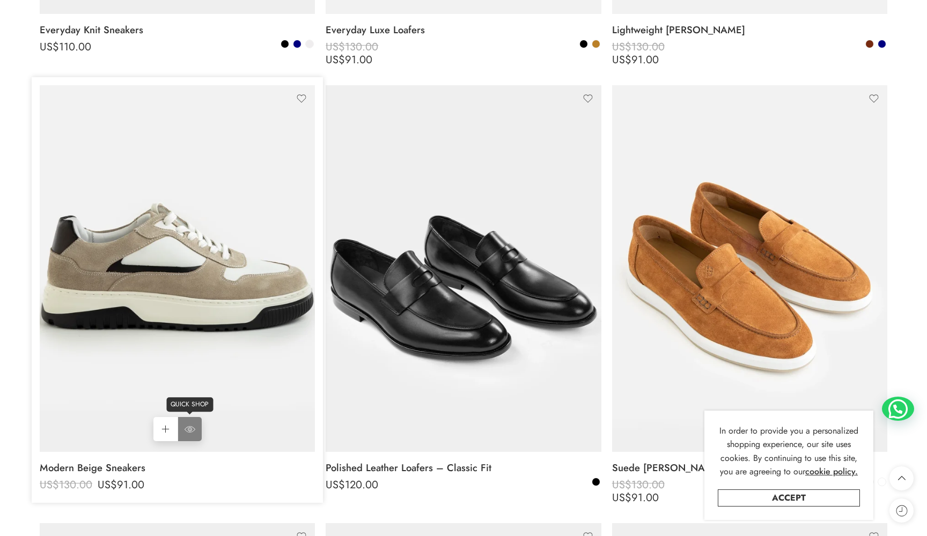
click at [186, 424] on icon at bounding box center [189, 429] width 11 height 19
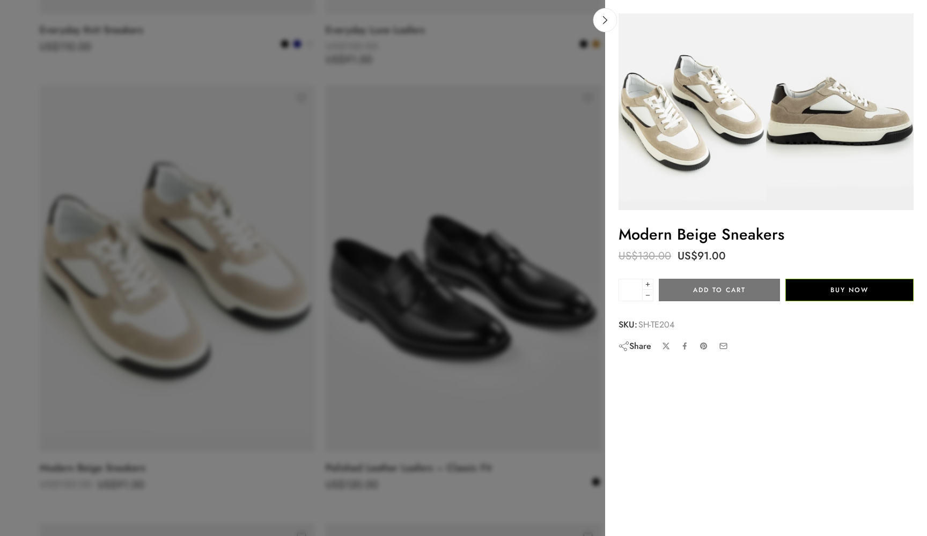
click at [741, 292] on button "Add to cart" at bounding box center [719, 290] width 121 height 23
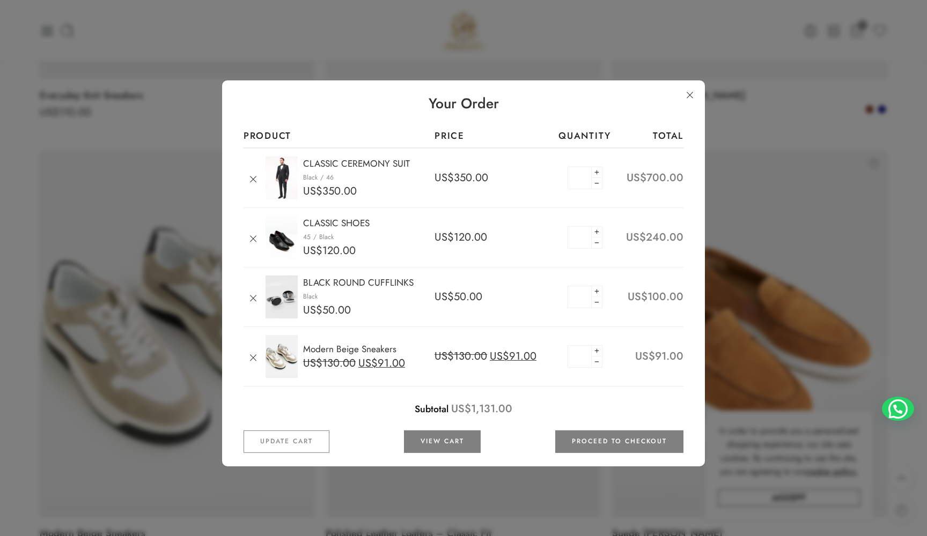
scroll to position [903, 0]
click at [801, 179] on link at bounding box center [463, 268] width 927 height 536
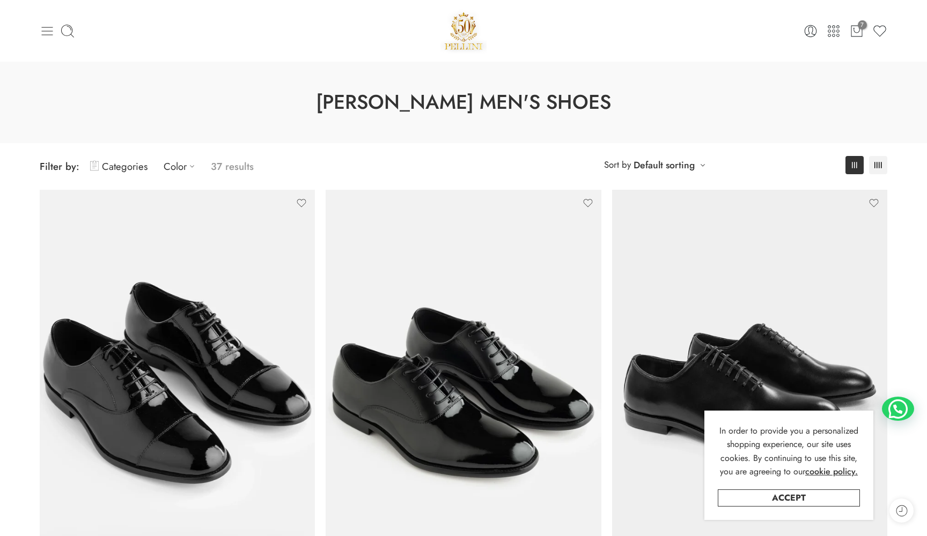
scroll to position [0, 0]
click at [52, 29] on icon at bounding box center [47, 31] width 15 height 15
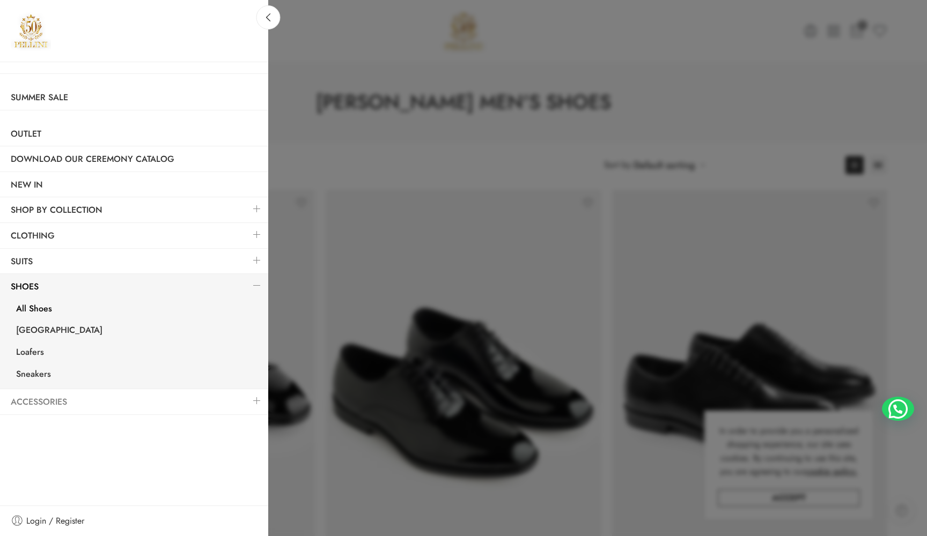
click at [202, 397] on link "Accessories" at bounding box center [134, 402] width 268 height 25
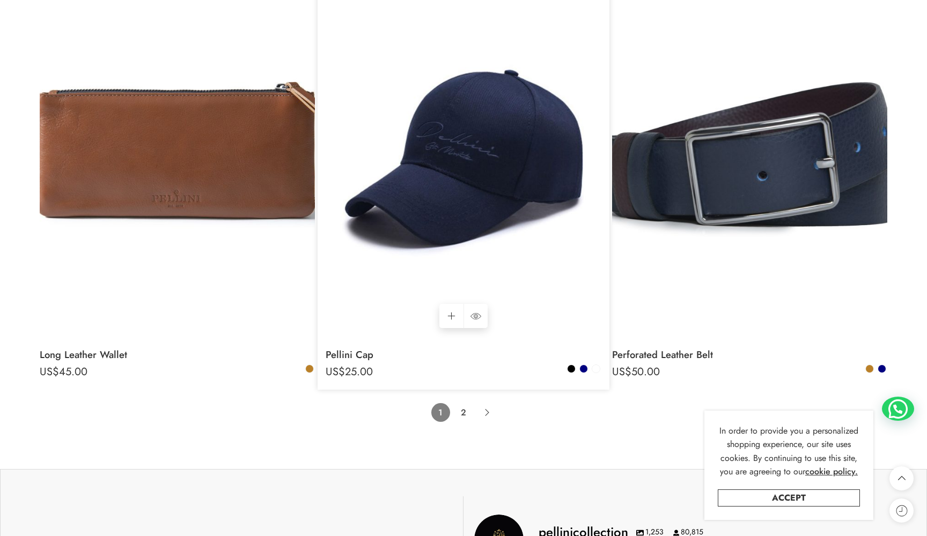
scroll to position [8338, 0]
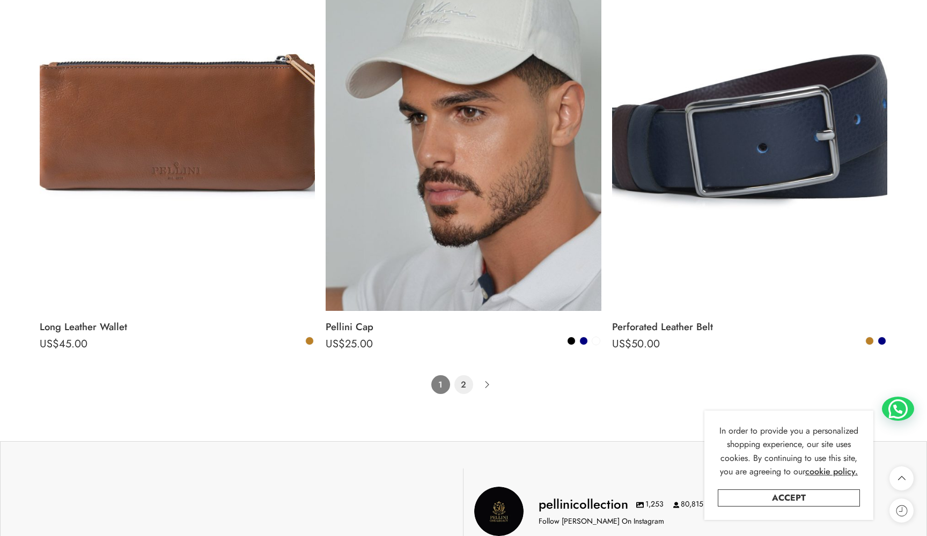
click at [462, 375] on link "2" at bounding box center [463, 384] width 19 height 19
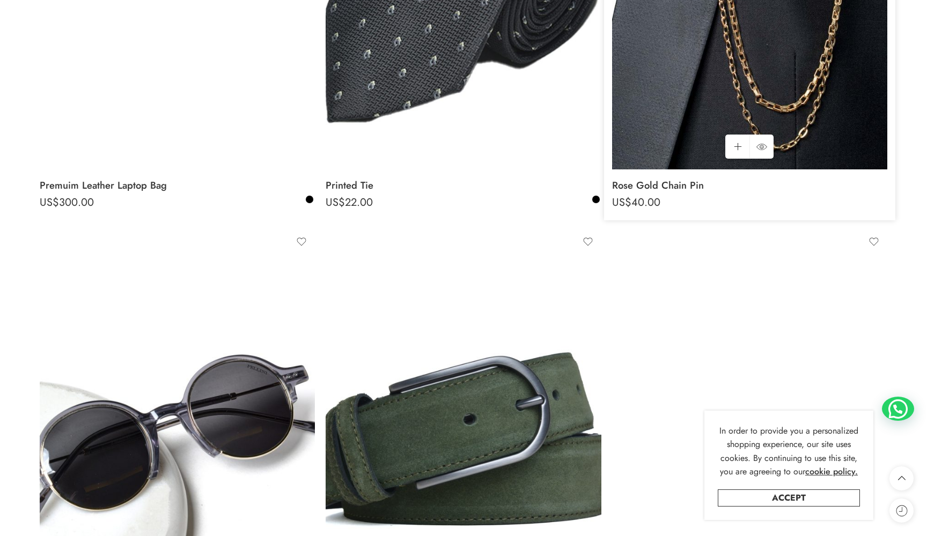
scroll to position [578, 0]
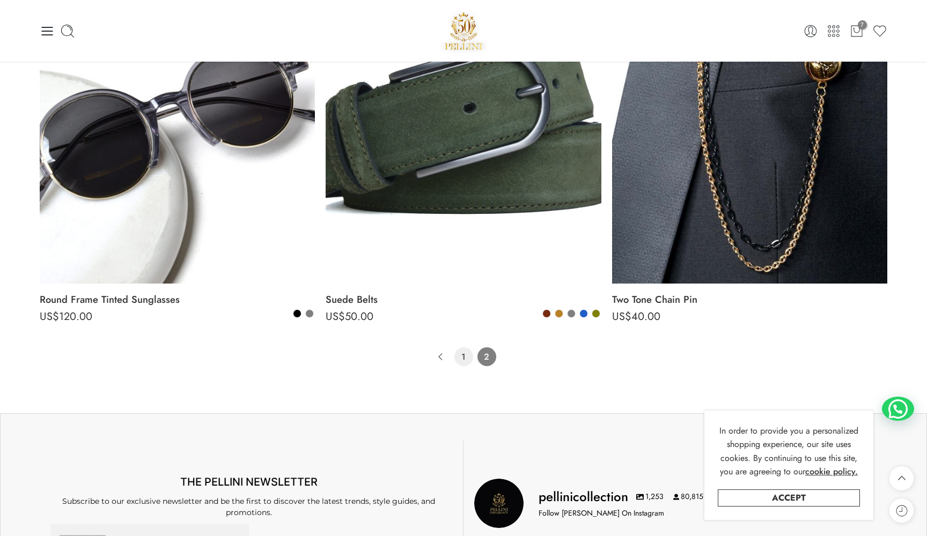
click at [459, 351] on link "1" at bounding box center [463, 357] width 19 height 19
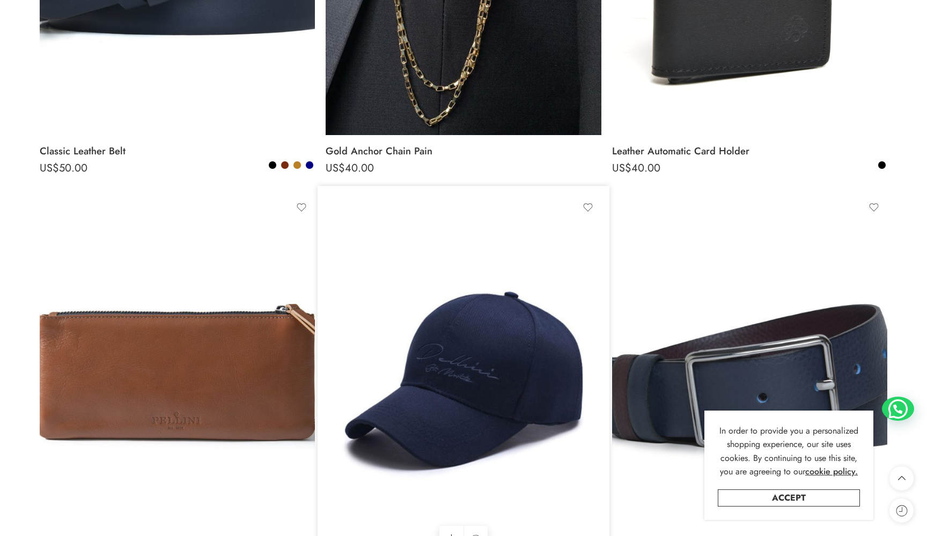
scroll to position [8141, 0]
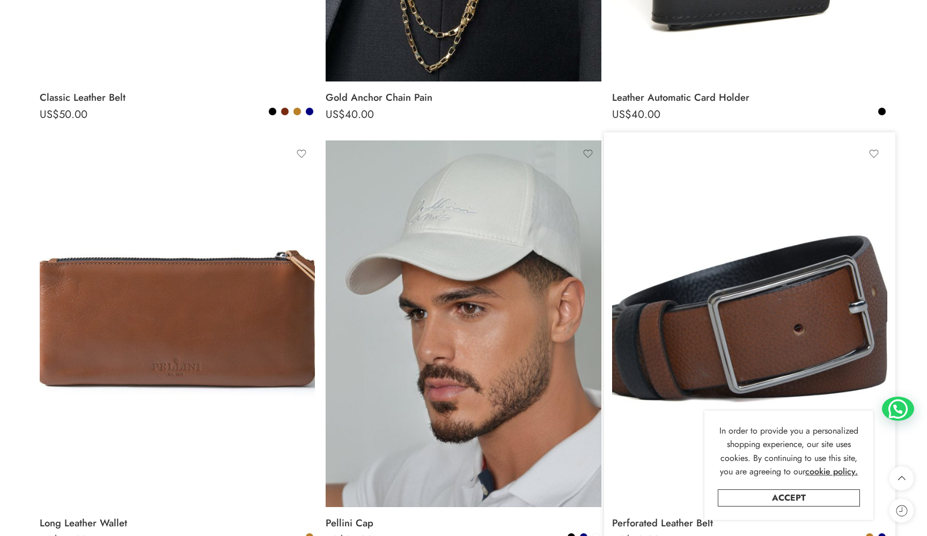
click at [685, 309] on img at bounding box center [749, 324] width 275 height 367
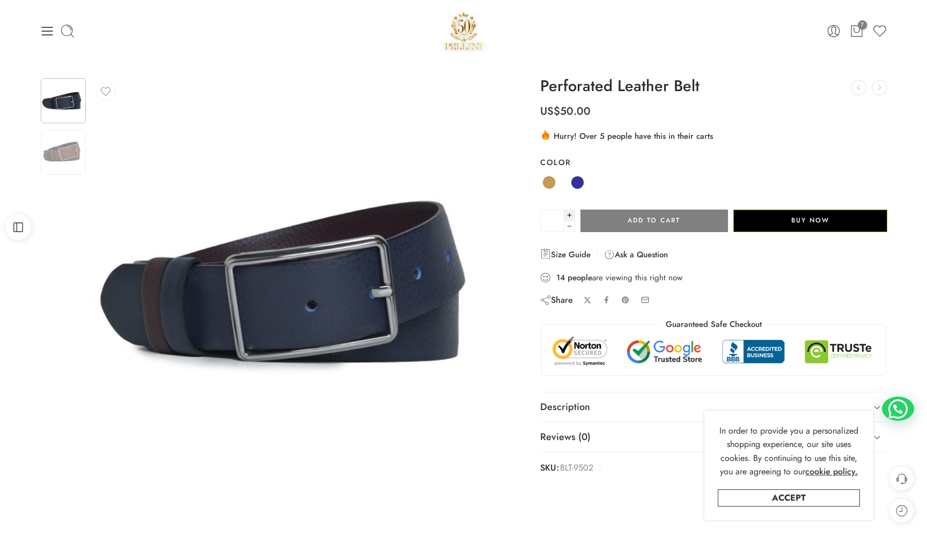
click at [570, 213] on icon at bounding box center [570, 215] width 0 height 4
type input "*"
click at [624, 225] on button "Add to cart" at bounding box center [653, 221] width 147 height 23
click at [578, 182] on span at bounding box center [577, 182] width 13 height 13
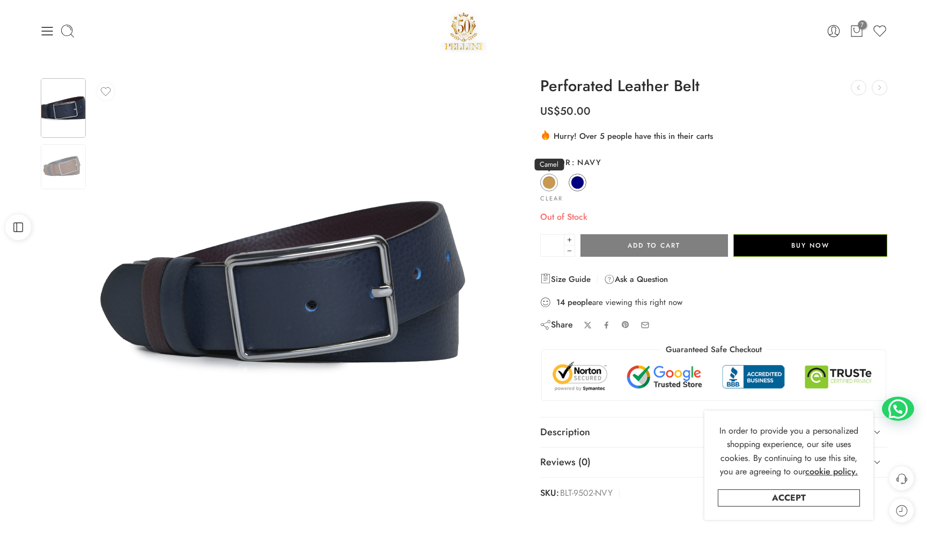
click at [552, 178] on span at bounding box center [548, 182] width 13 height 13
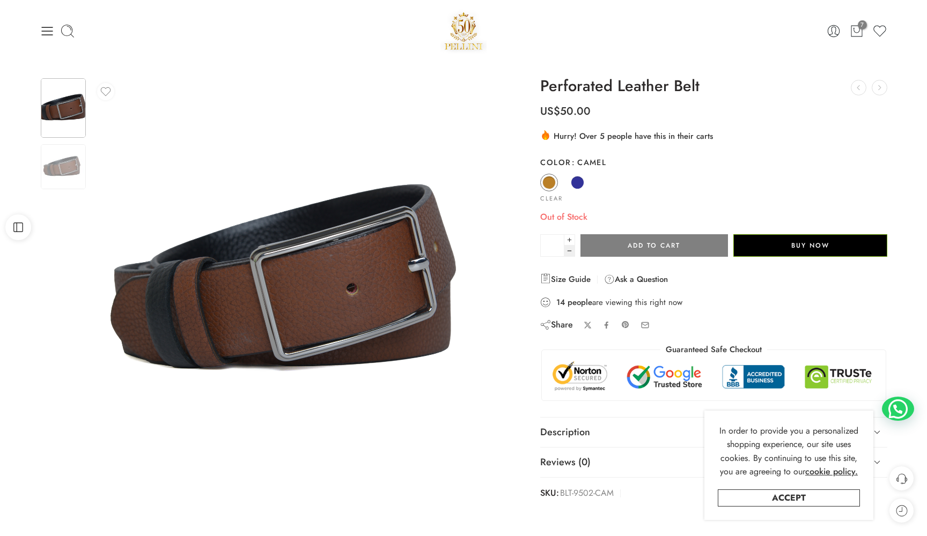
click at [567, 250] on icon at bounding box center [569, 251] width 7 height 11
type input "*"
click at [577, 184] on span at bounding box center [577, 182] width 13 height 13
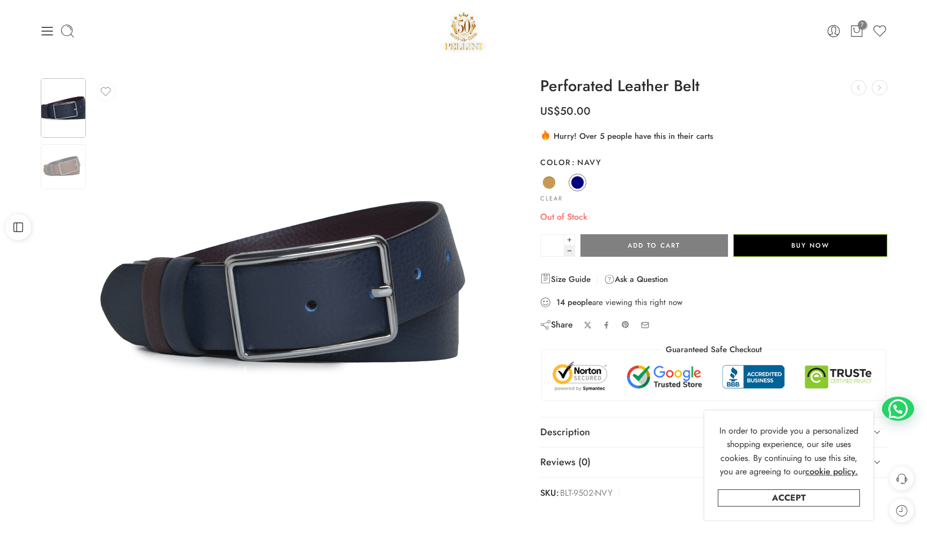
click at [569, 250] on icon at bounding box center [569, 251] width 7 height 11
click at [569, 242] on icon at bounding box center [569, 240] width 7 height 10
type input "*"
click at [569, 242] on icon at bounding box center [569, 240] width 7 height 10
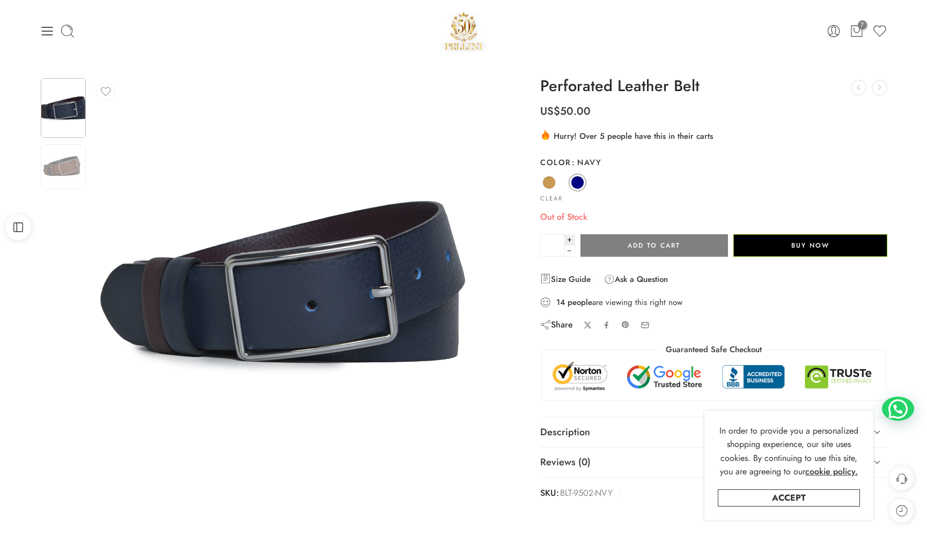
type input "*"
click at [569, 242] on icon at bounding box center [569, 240] width 7 height 10
type input "*"
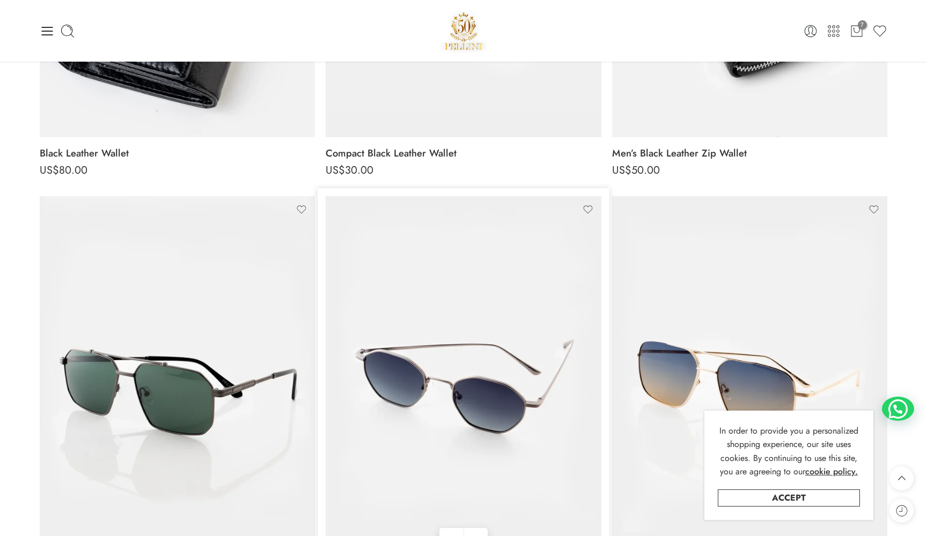
scroll to position [105, 0]
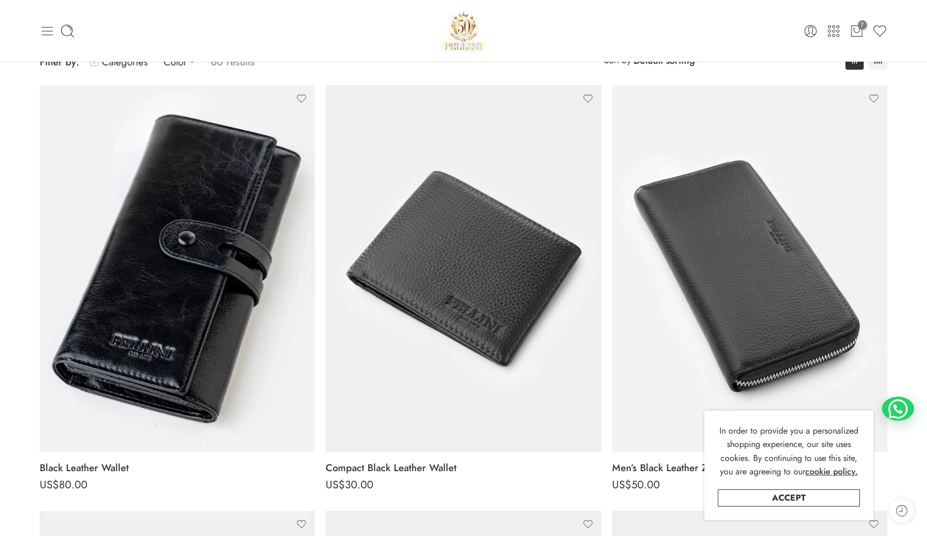
click at [50, 27] on icon at bounding box center [47, 31] width 11 height 9
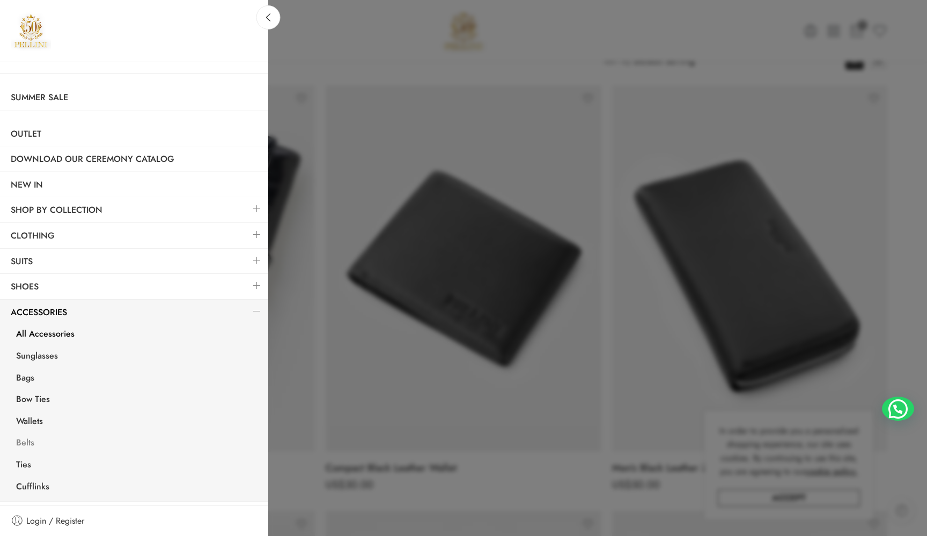
click at [51, 434] on link "Belts" at bounding box center [136, 444] width 263 height 22
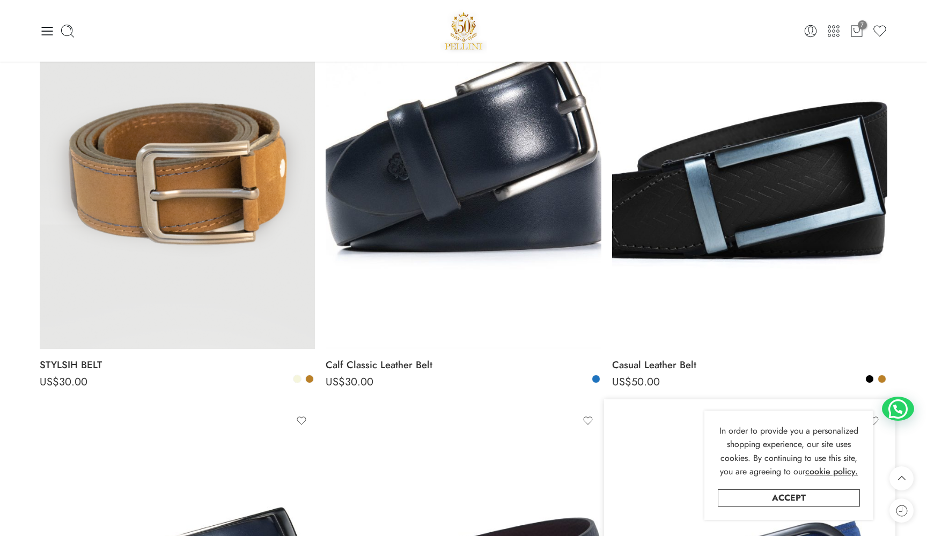
scroll to position [999, 0]
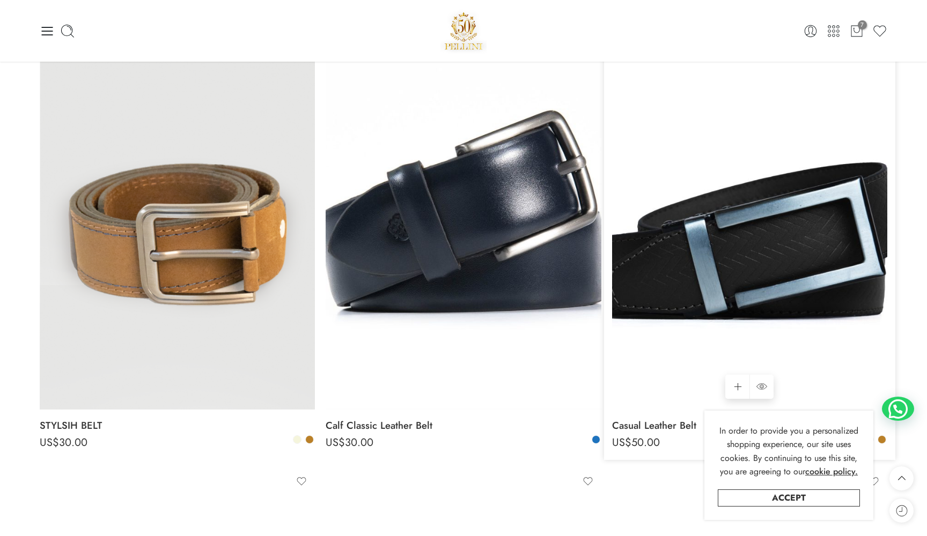
click at [776, 224] on img at bounding box center [749, 225] width 275 height 367
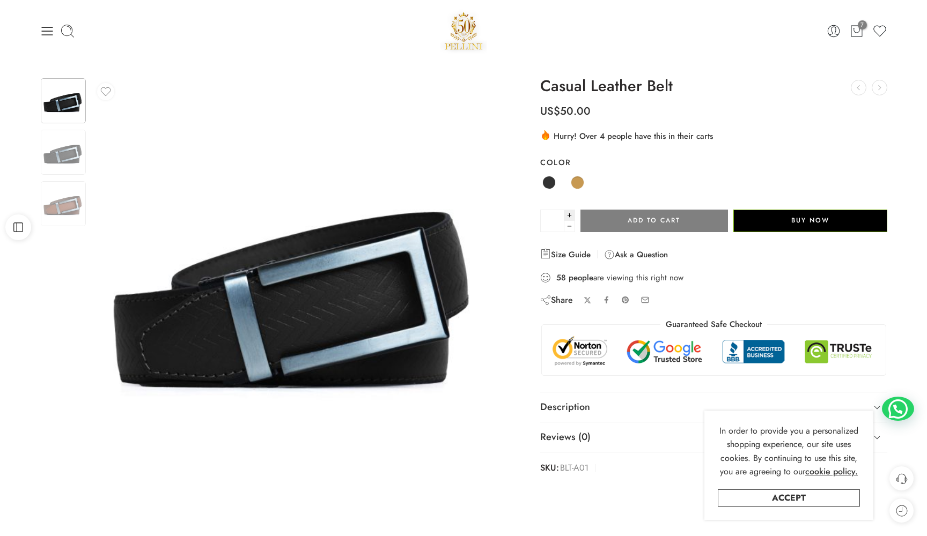
click at [569, 215] on icon at bounding box center [570, 215] width 4 height 0
type input "*"
click at [569, 215] on icon at bounding box center [570, 215] width 4 height 0
type input "*"
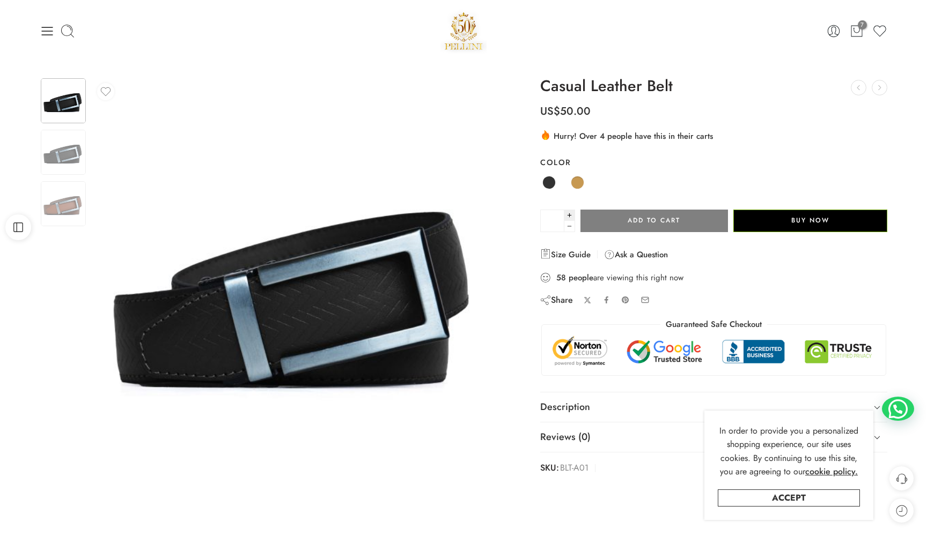
type input "*"
click at [566, 223] on icon at bounding box center [569, 226] width 7 height 11
type input "*"
click at [625, 223] on button "Add to cart" at bounding box center [653, 221] width 147 height 23
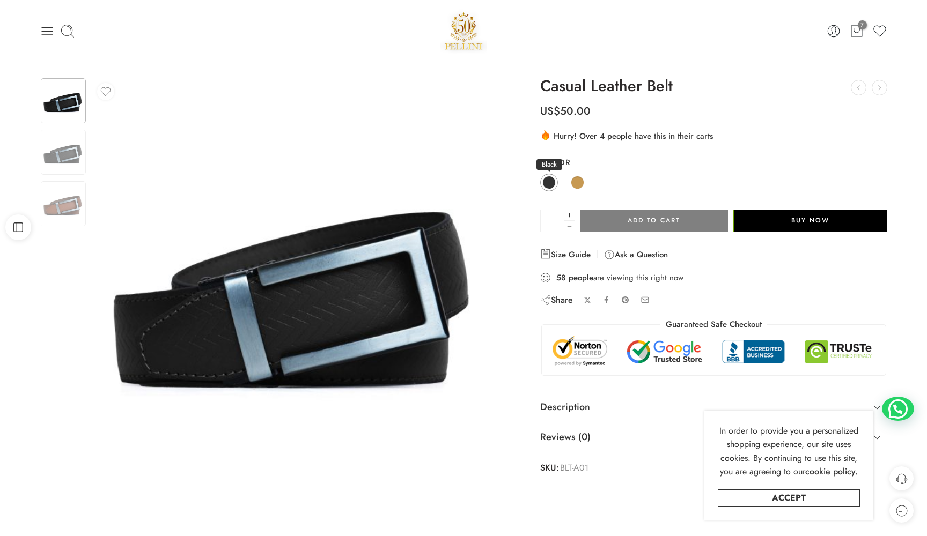
click at [551, 180] on span at bounding box center [548, 182] width 13 height 13
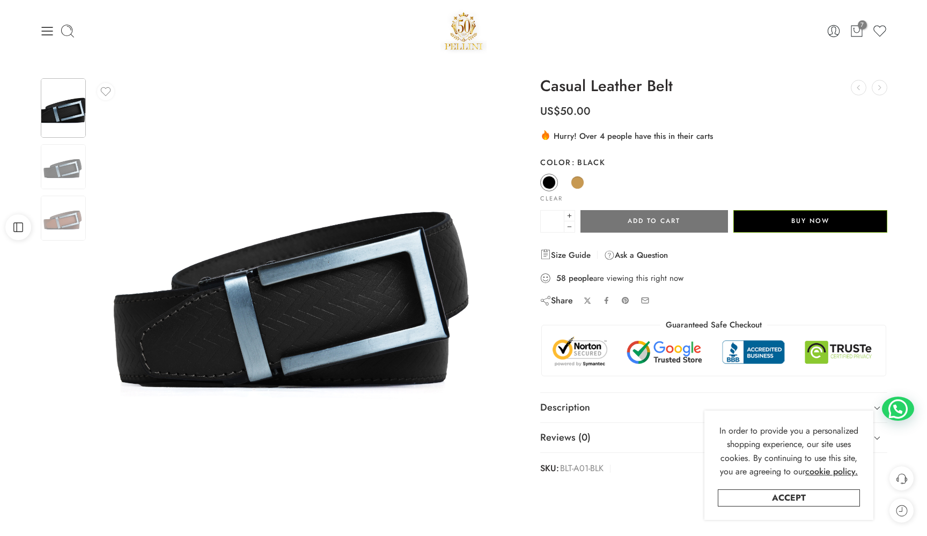
click at [598, 211] on button "Add to cart" at bounding box center [653, 221] width 147 height 23
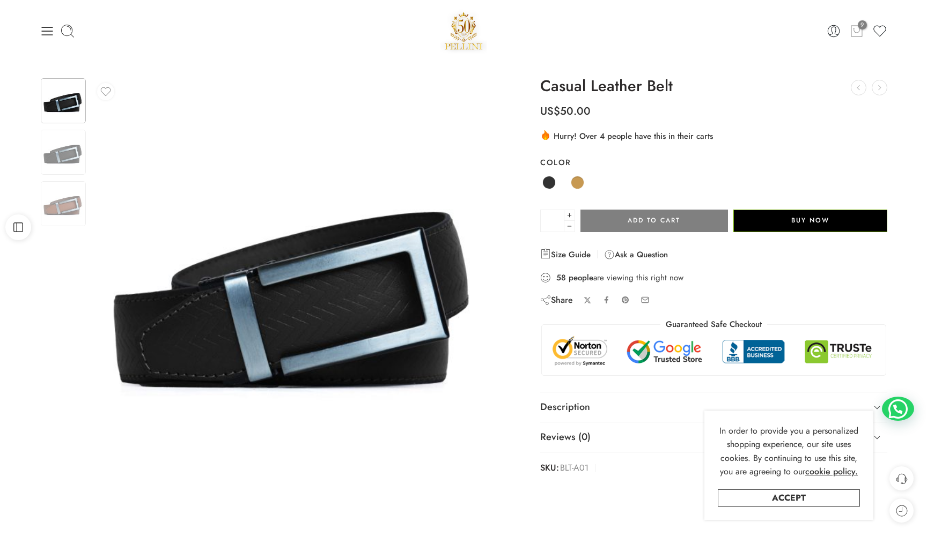
click at [856, 32] on icon at bounding box center [857, 31] width 14 height 15
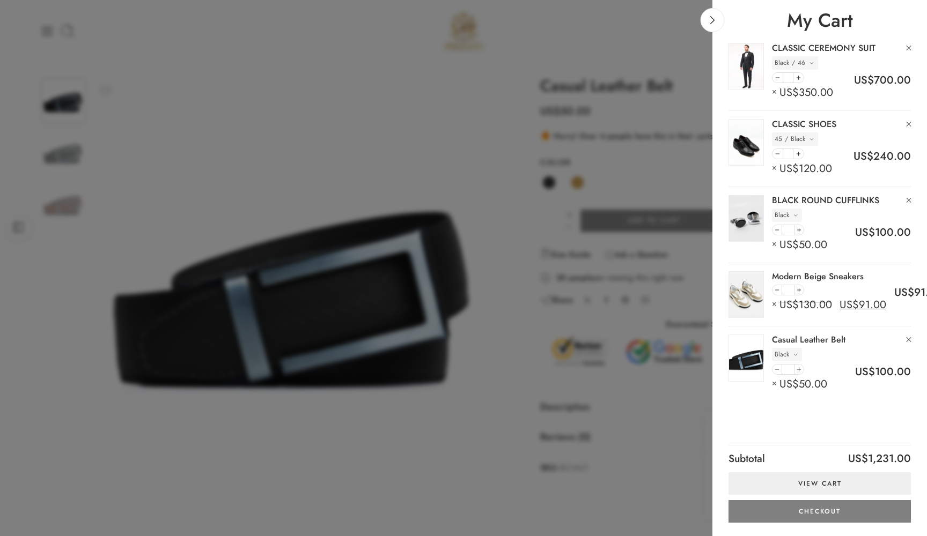
click at [580, 328] on div at bounding box center [463, 268] width 927 height 536
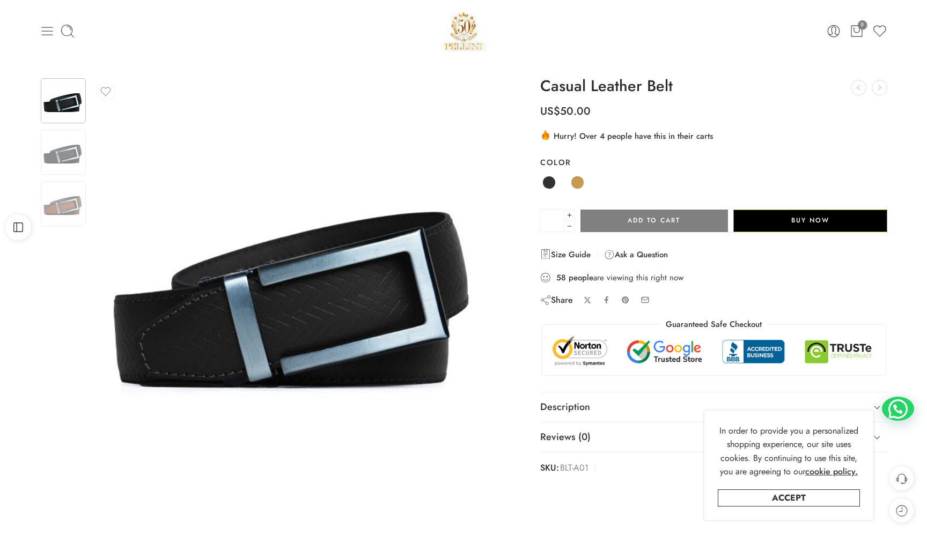
click at [45, 31] on icon at bounding box center [47, 31] width 11 height 9
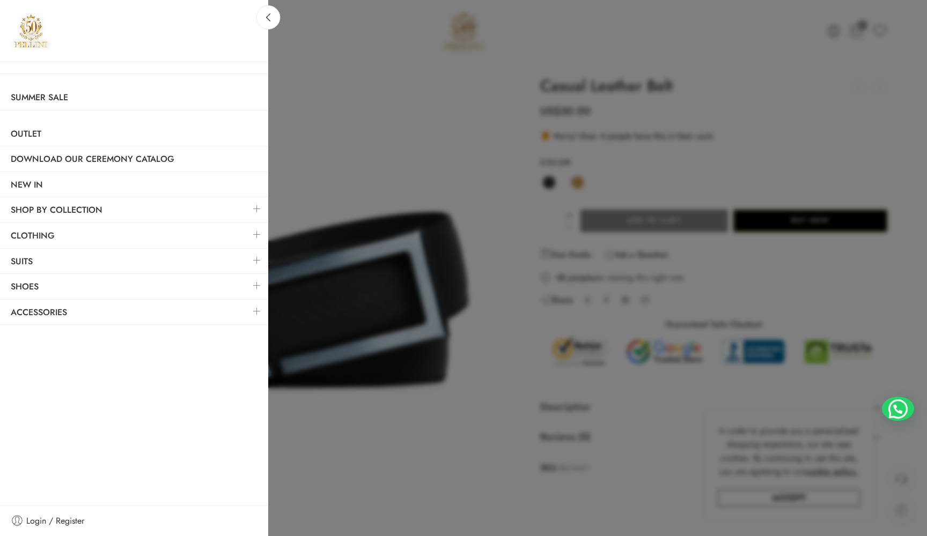
click at [256, 232] on link at bounding box center [257, 234] width 23 height 23
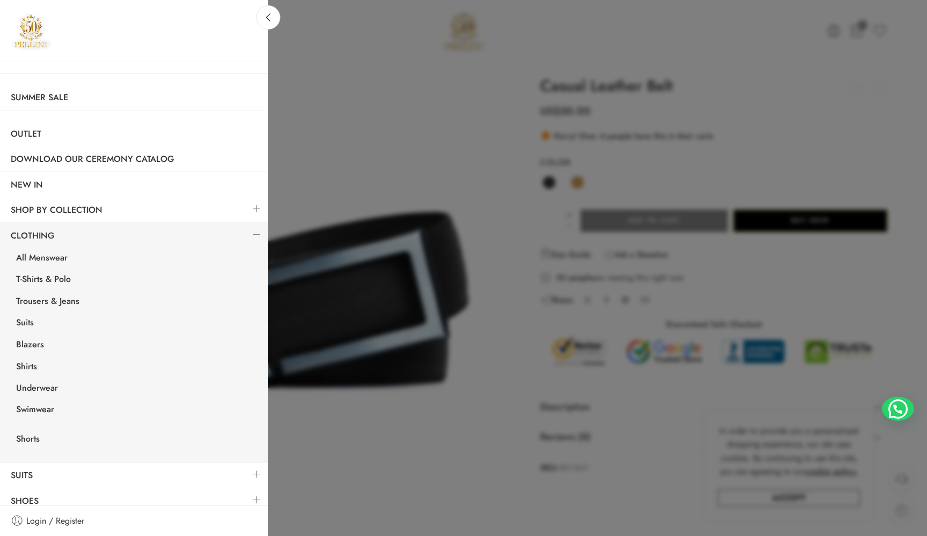
click at [567, 119] on div at bounding box center [463, 268] width 927 height 536
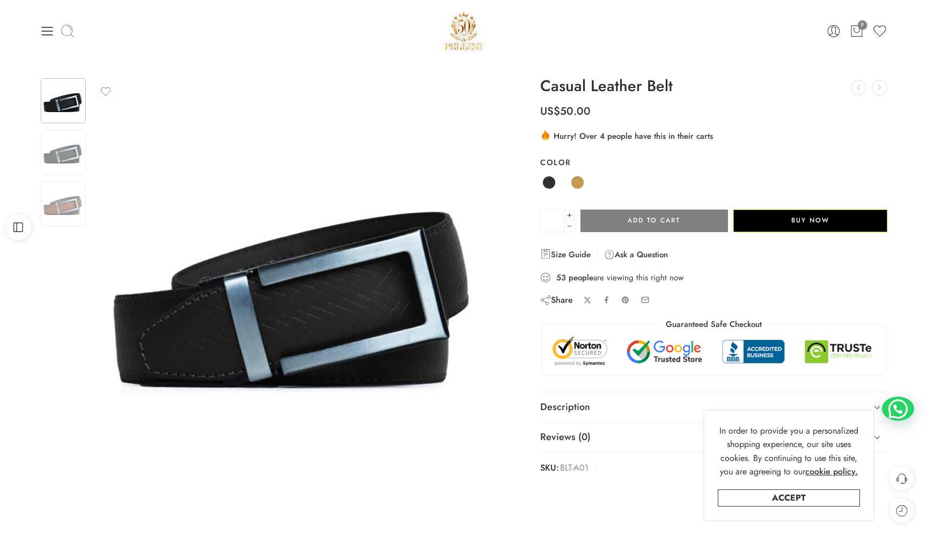
click at [68, 29] on icon at bounding box center [67, 31] width 15 height 15
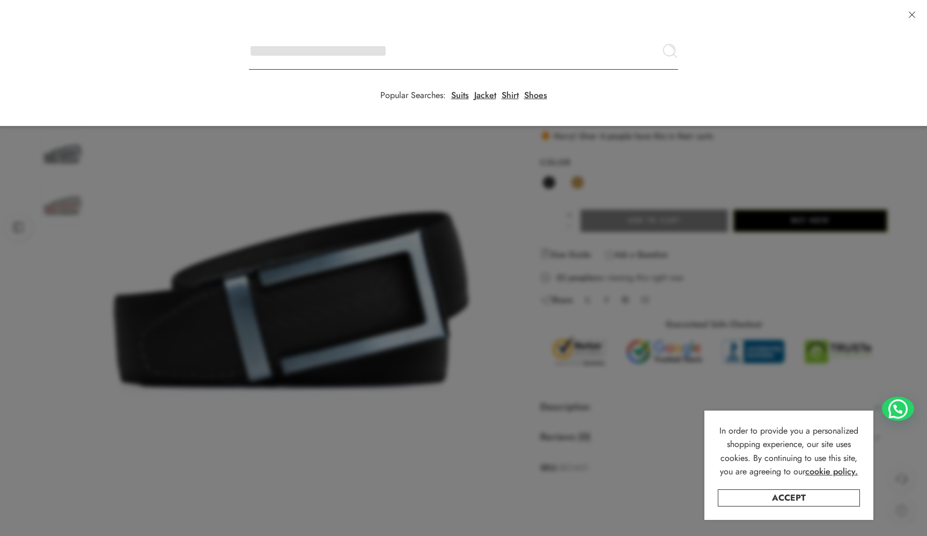
click at [249, 32] on input "Search here" at bounding box center [463, 51] width 429 height 38
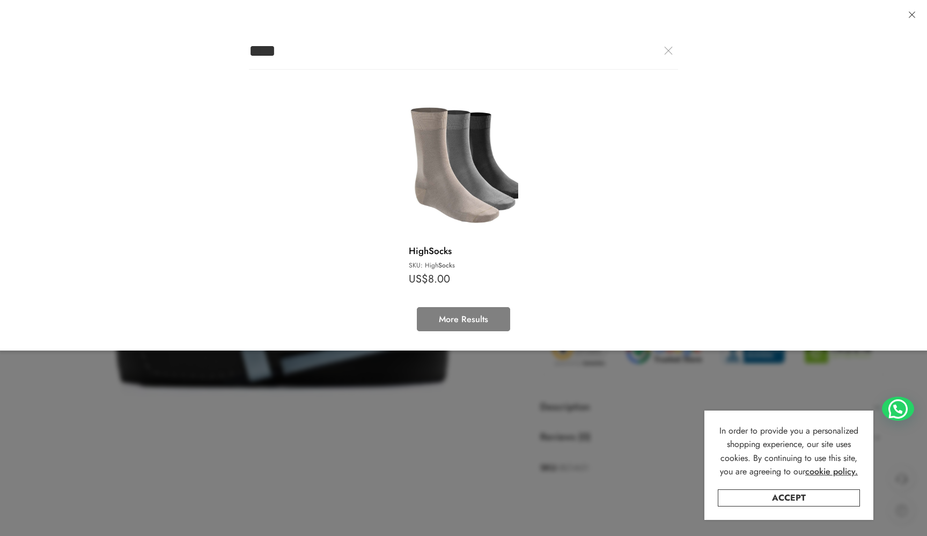
click at [480, 175] on img at bounding box center [463, 164] width 109 height 146
type input "**********"
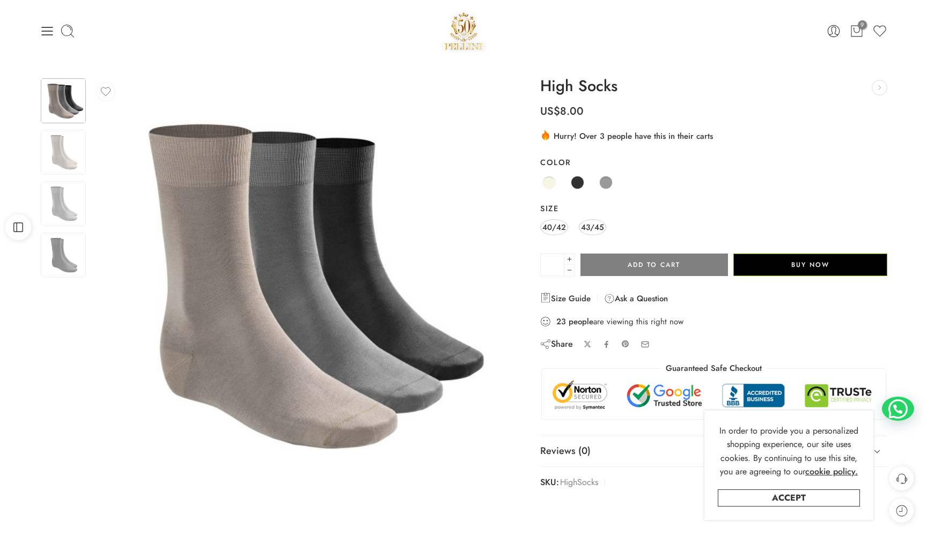
click at [603, 233] on div "40/42 43/45" at bounding box center [713, 227] width 347 height 19
click at [599, 228] on span "43/45" at bounding box center [592, 227] width 23 height 14
click at [578, 179] on span at bounding box center [577, 182] width 13 height 13
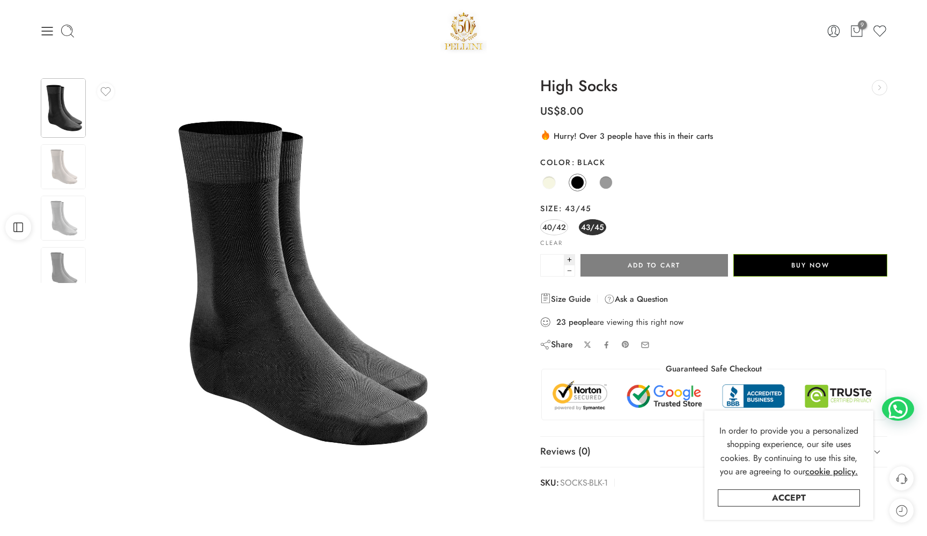
click at [572, 257] on icon at bounding box center [569, 260] width 7 height 10
type input "*"
click at [629, 268] on button "Add to cart" at bounding box center [653, 265] width 147 height 23
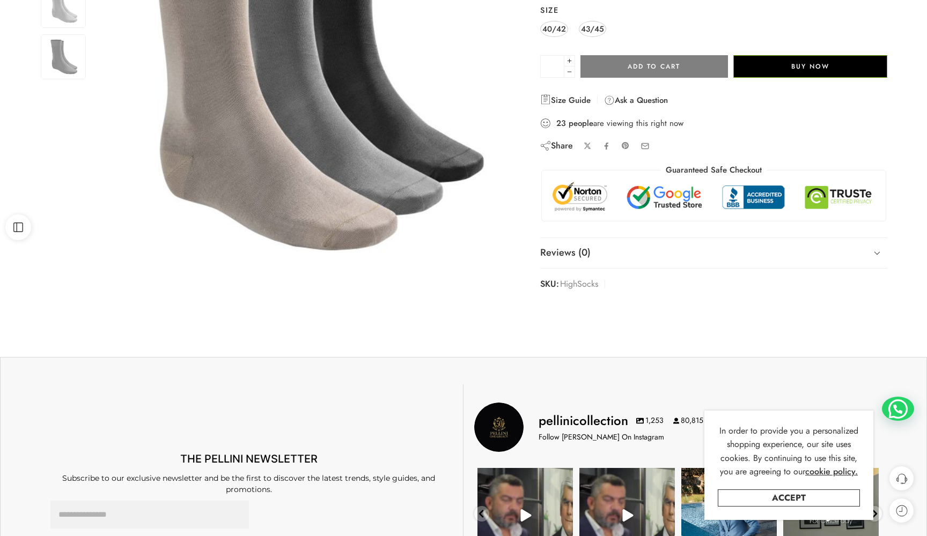
scroll to position [406, 0]
